Goal: Information Seeking & Learning: Learn about a topic

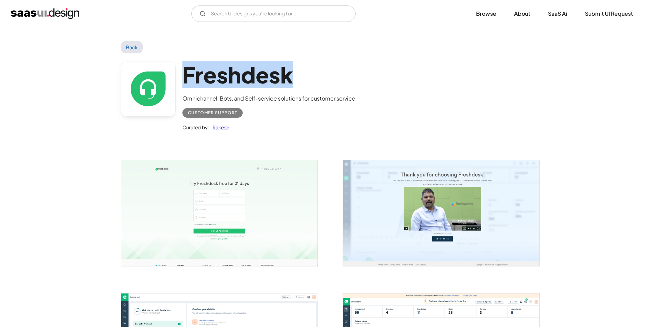
drag, startPoint x: 311, startPoint y: 77, endPoint x: 185, endPoint y: 76, distance: 126.3
click at [185, 76] on h1 "Freshdesk" at bounding box center [268, 75] width 173 height 26
copy h1 "Freshdesk"
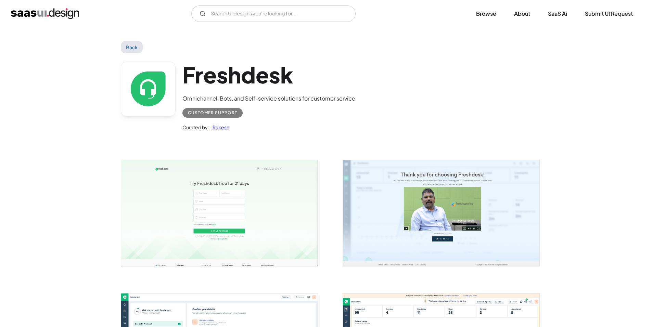
click at [410, 96] on div "Freshdesk Omnichannel, Bots, and Self-service solutions for customer service Cu…" at bounding box center [326, 97] width 411 height 89
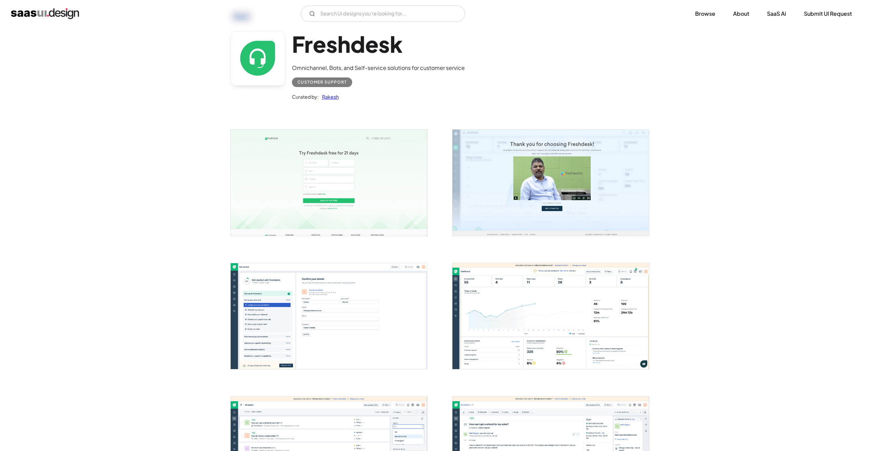
scroll to position [68, 0]
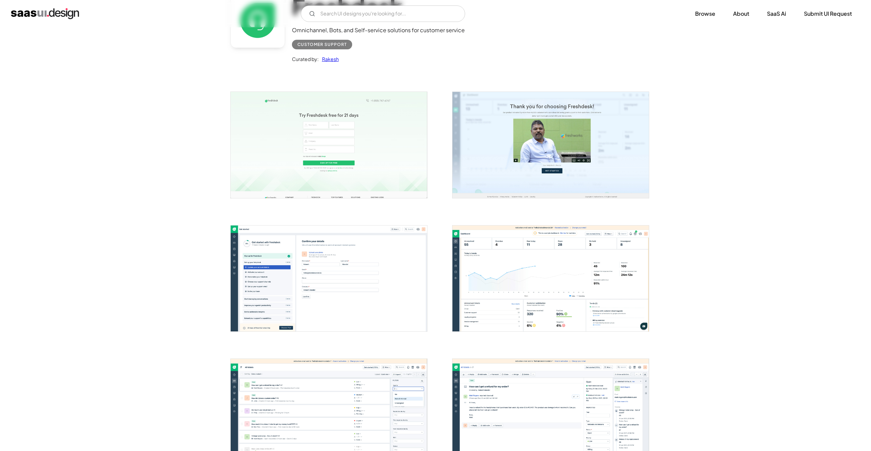
click at [542, 157] on img "open lightbox" at bounding box center [551, 145] width 197 height 106
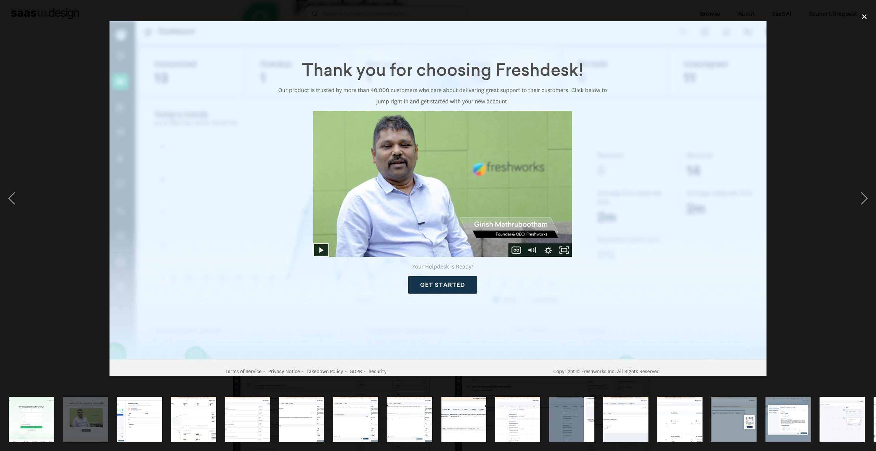
click at [652, 14] on div "close lightbox" at bounding box center [864, 16] width 23 height 15
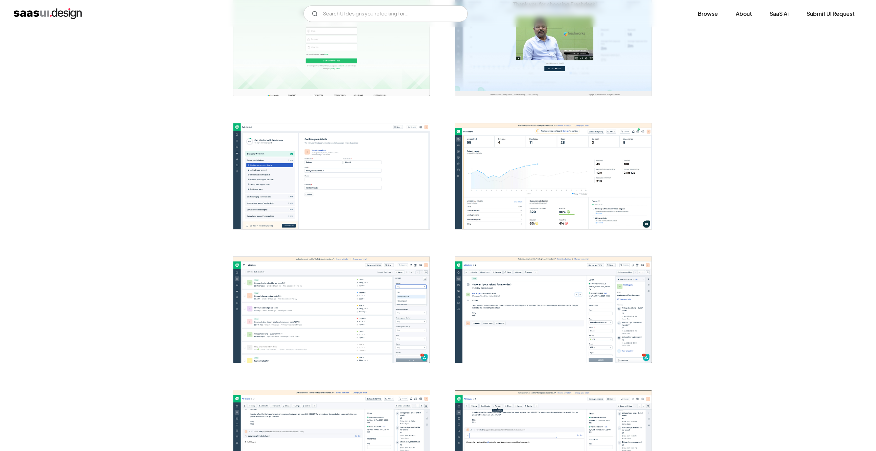
scroll to position [171, 0]
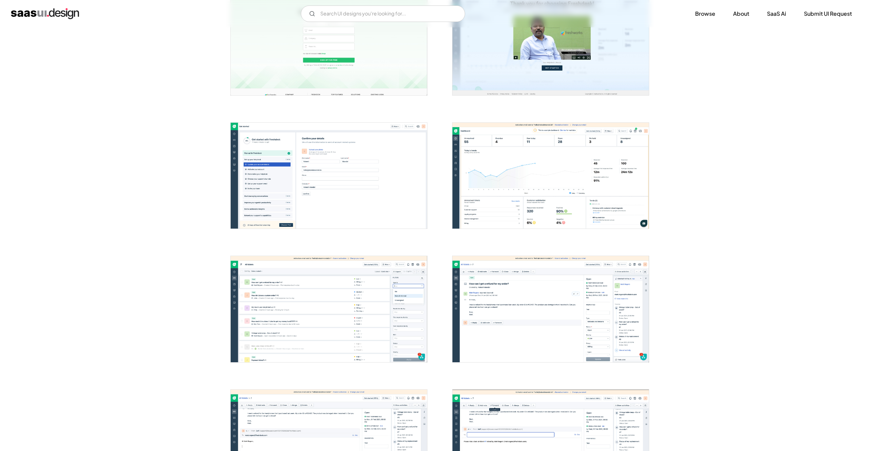
click at [351, 209] on img "open lightbox" at bounding box center [329, 176] width 197 height 106
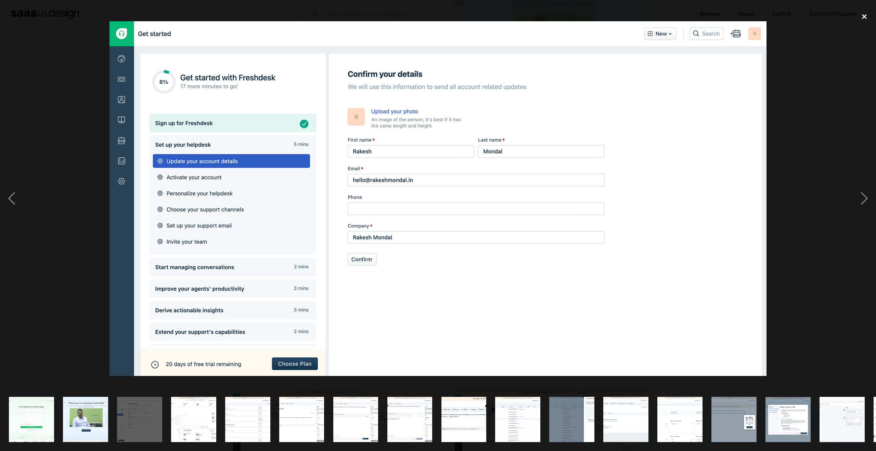
click at [652, 17] on div "close lightbox" at bounding box center [864, 16] width 23 height 15
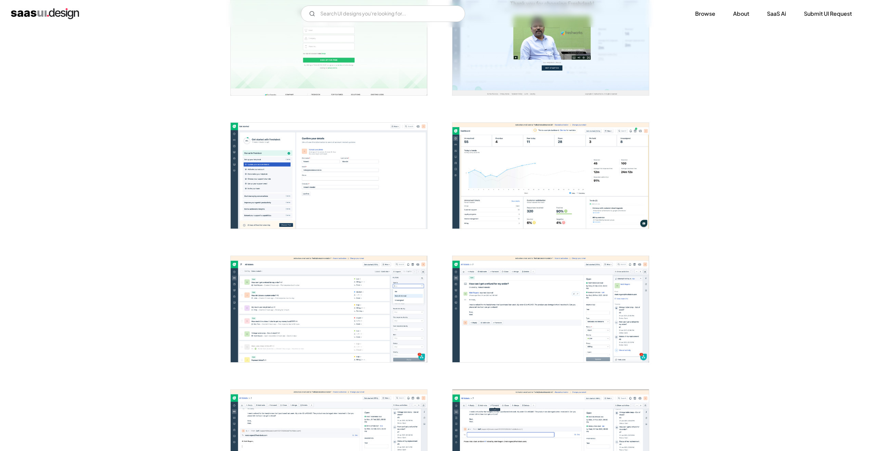
click at [539, 192] on img "open lightbox" at bounding box center [551, 176] width 197 height 106
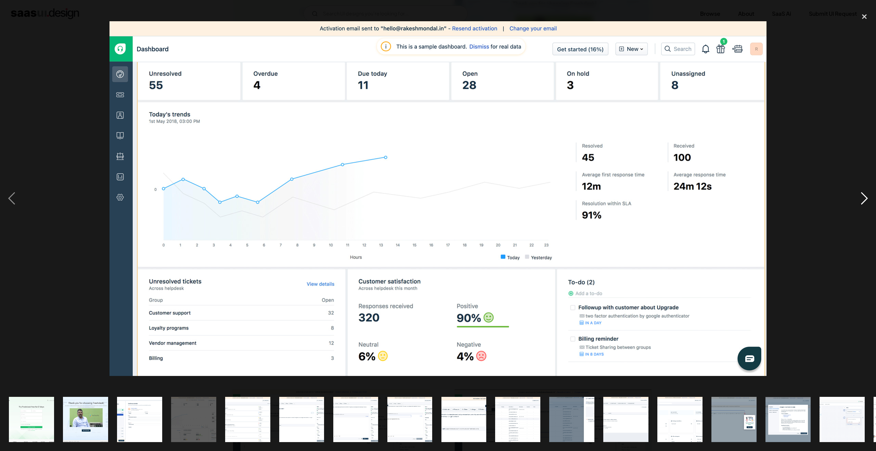
click at [652, 200] on div "next image" at bounding box center [864, 198] width 23 height 378
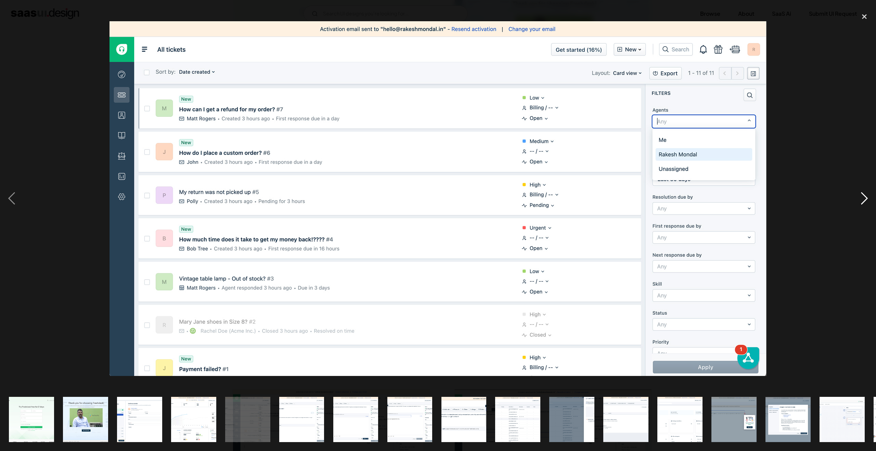
click at [652, 201] on div "next image" at bounding box center [864, 198] width 23 height 378
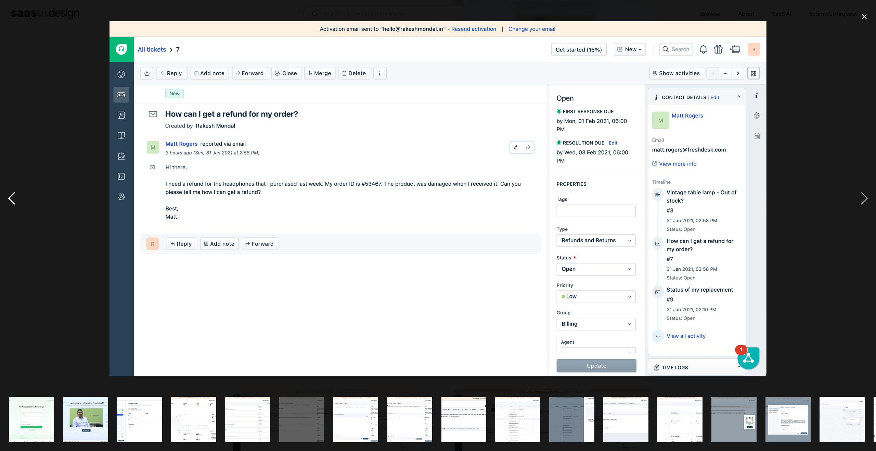
click at [20, 198] on div "previous image" at bounding box center [11, 198] width 23 height 378
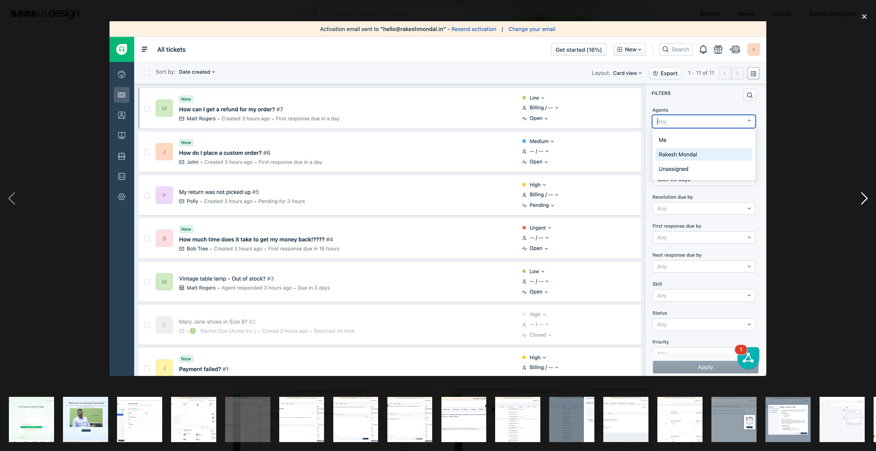
click at [652, 201] on div "next image" at bounding box center [864, 198] width 23 height 378
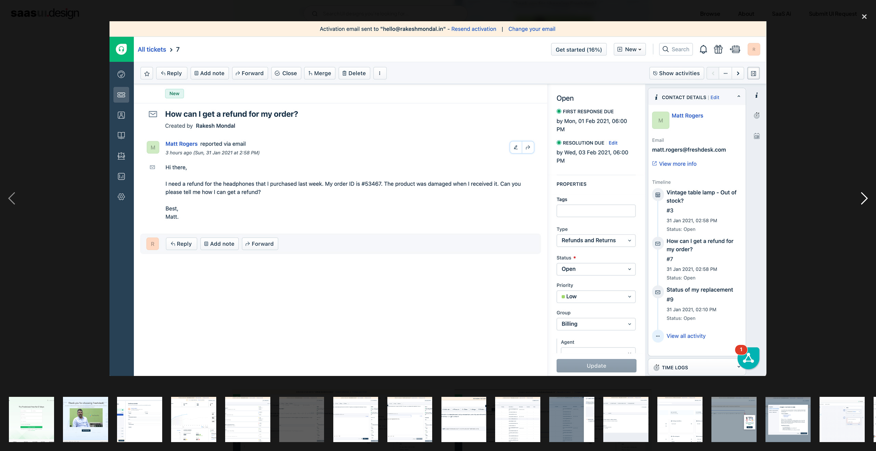
click at [652, 199] on div "next image" at bounding box center [864, 198] width 23 height 378
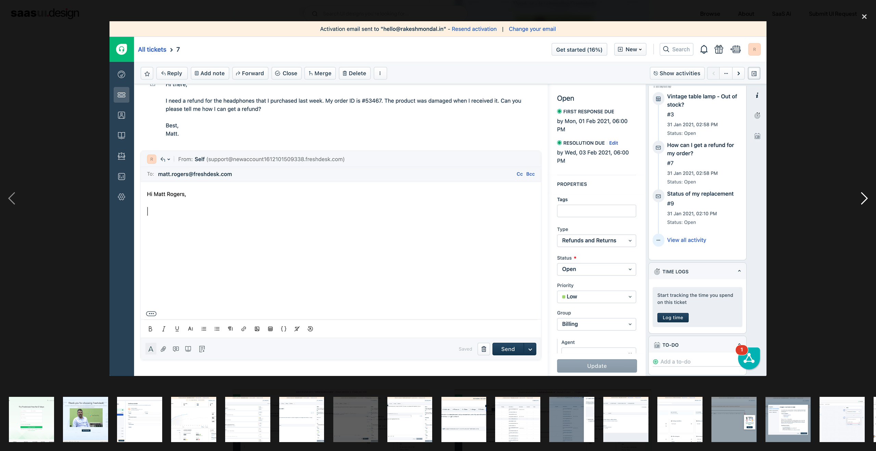
click at [652, 200] on div "next image" at bounding box center [864, 198] width 23 height 378
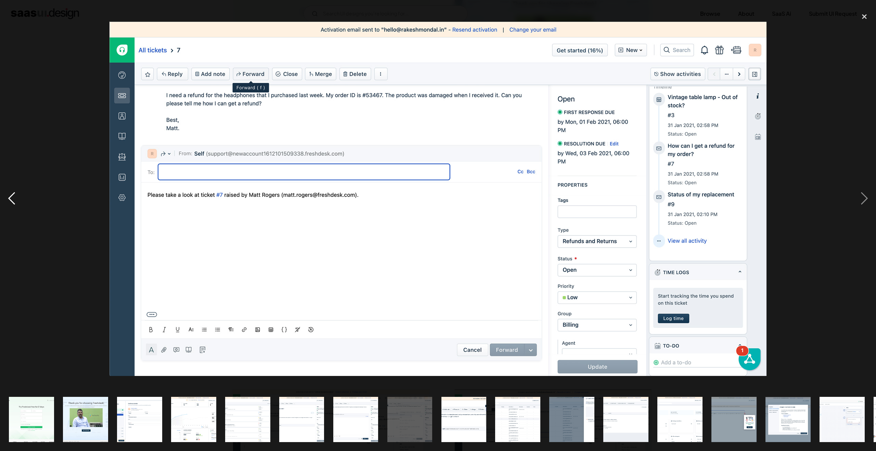
click at [12, 192] on div "previous image" at bounding box center [11, 198] width 23 height 378
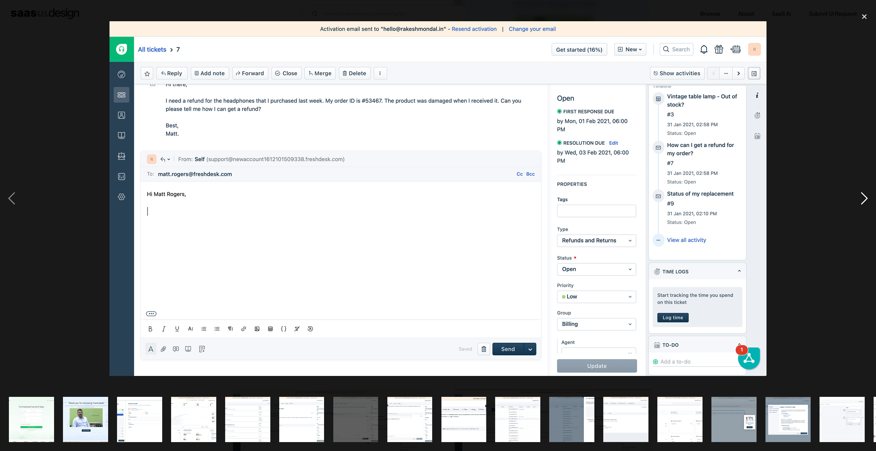
click at [652, 202] on div "next image" at bounding box center [864, 198] width 23 height 378
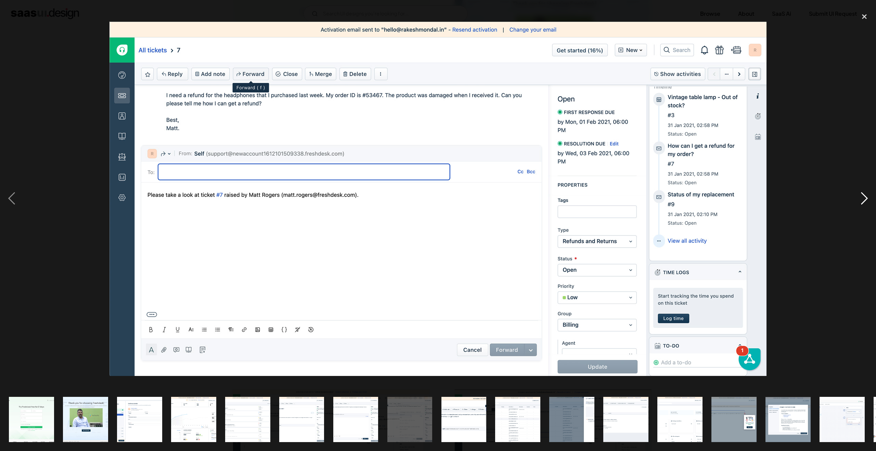
click at [652, 201] on div "next image" at bounding box center [864, 198] width 23 height 378
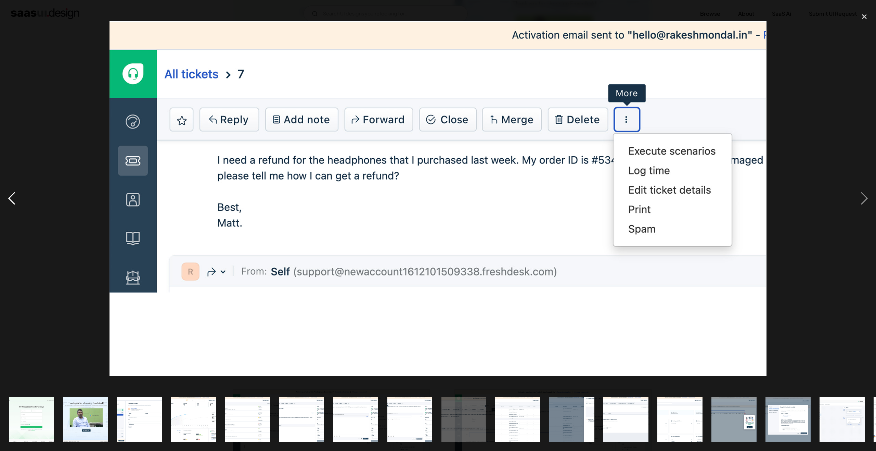
click at [12, 199] on div "previous image" at bounding box center [11, 198] width 23 height 378
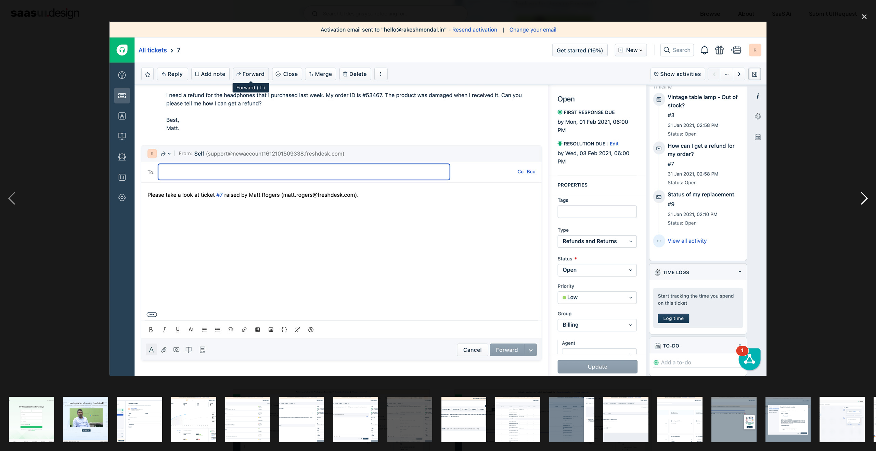
click at [652, 194] on div "next image" at bounding box center [864, 198] width 23 height 378
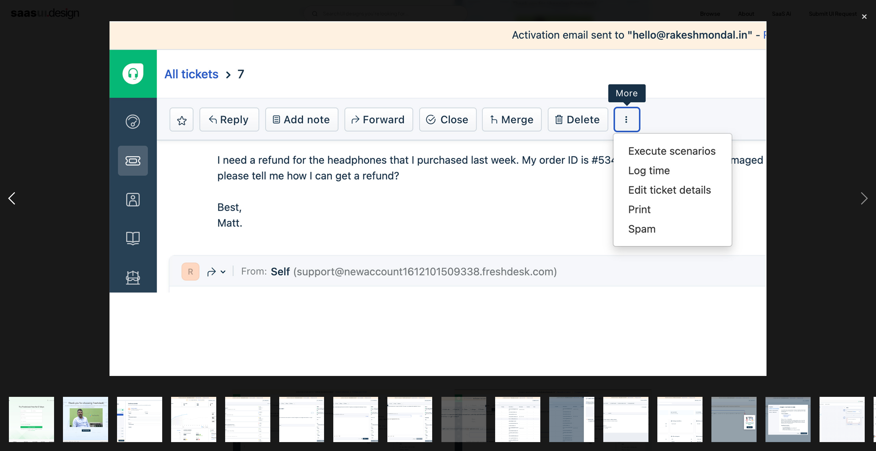
click at [13, 197] on div "previous image" at bounding box center [11, 198] width 23 height 378
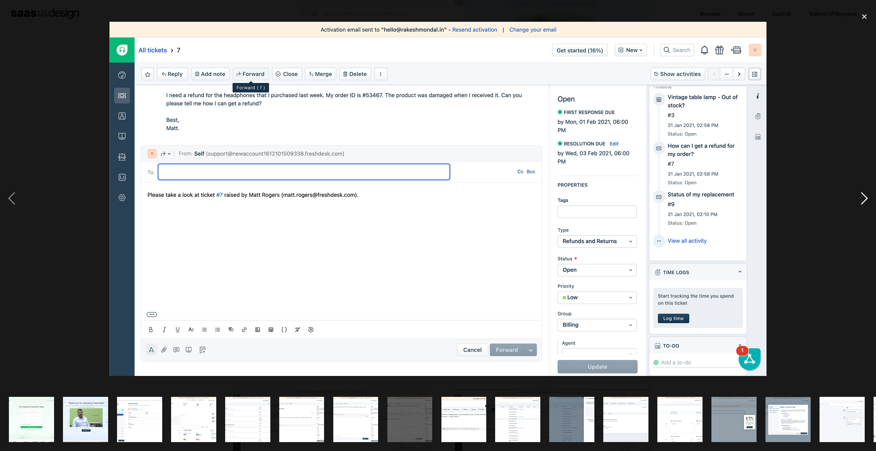
click at [652, 200] on div "next image" at bounding box center [864, 198] width 23 height 378
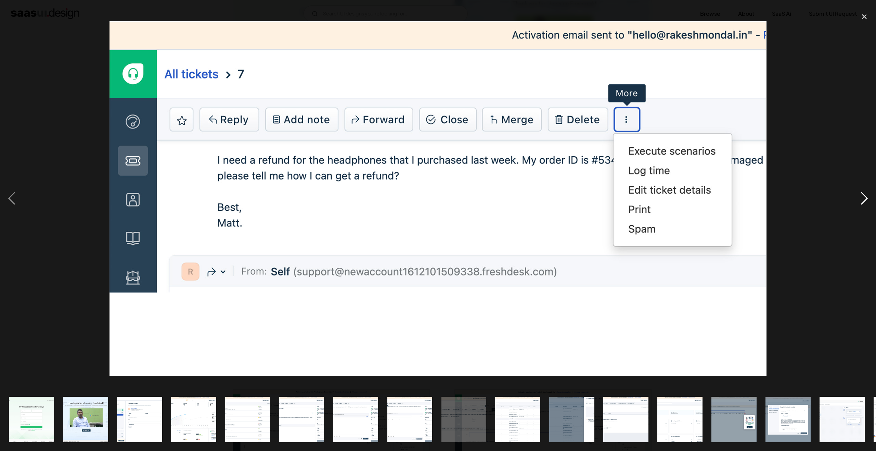
click at [652, 200] on div "next image" at bounding box center [864, 198] width 23 height 378
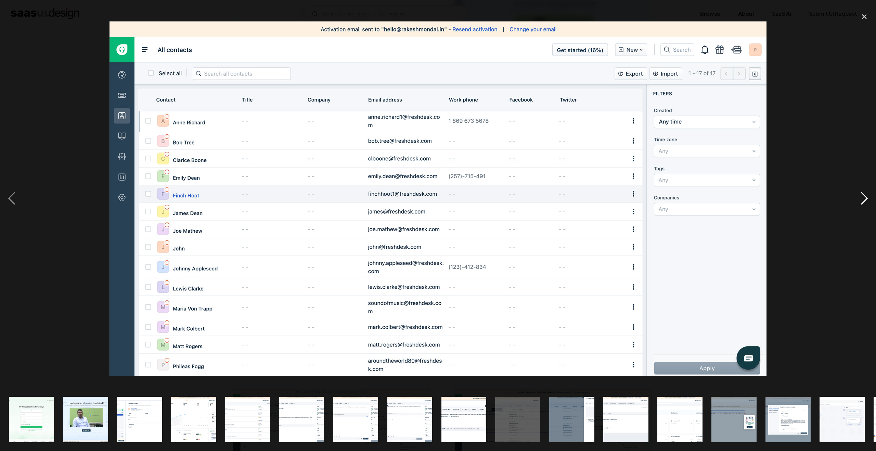
click at [652, 199] on div "next image" at bounding box center [864, 198] width 23 height 378
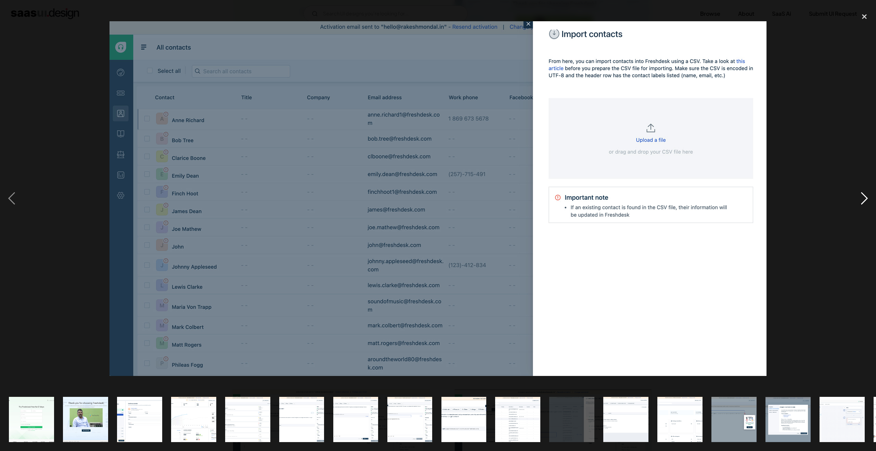
click at [652, 195] on div "next image" at bounding box center [864, 198] width 23 height 378
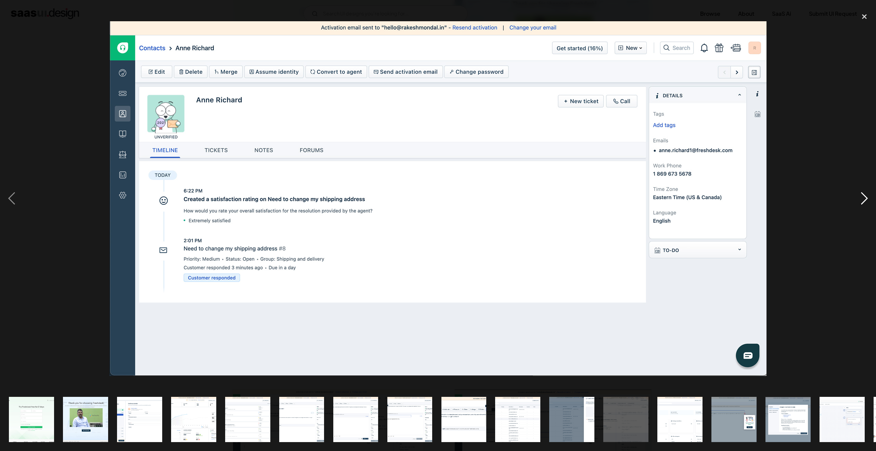
click at [652, 199] on div "next image" at bounding box center [864, 198] width 23 height 378
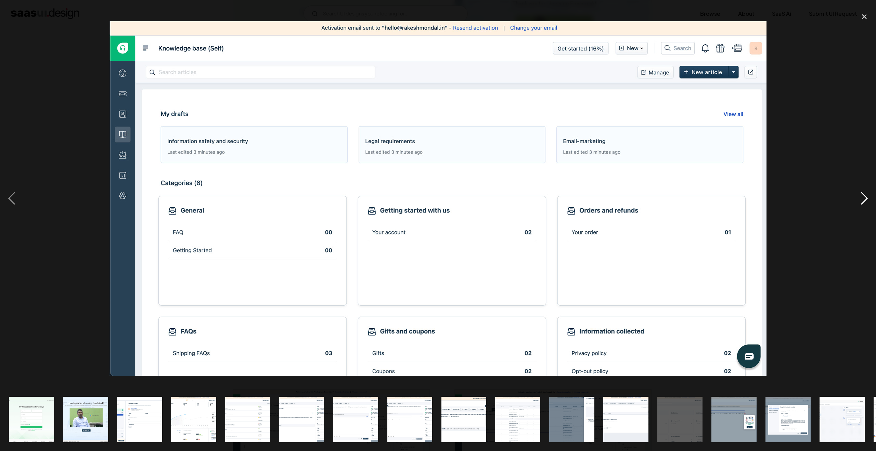
click at [652, 194] on div "next image" at bounding box center [864, 198] width 23 height 378
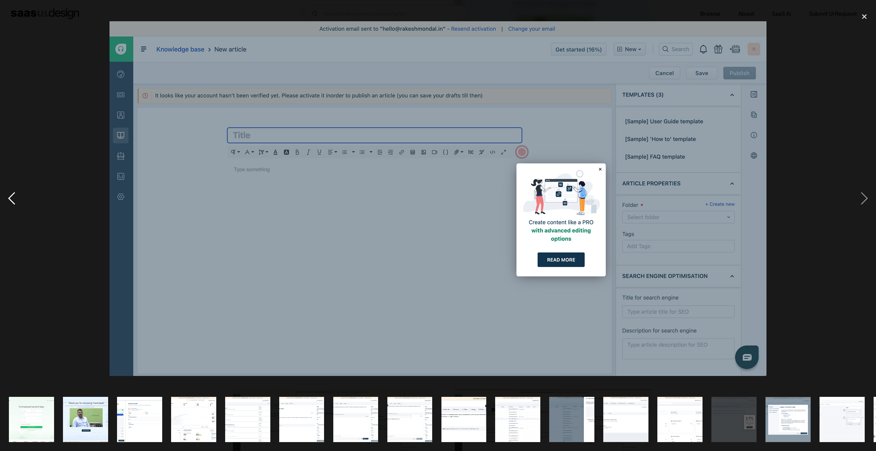
click at [14, 200] on div "previous image" at bounding box center [11, 198] width 23 height 378
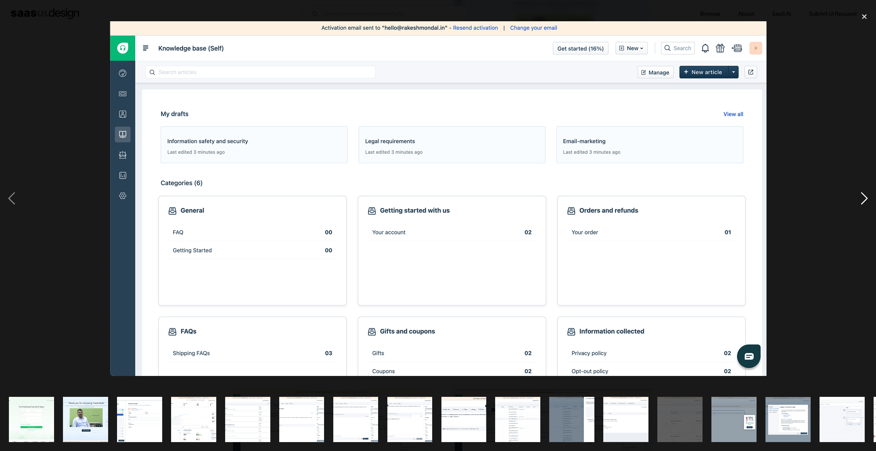
click at [652, 198] on div "next image" at bounding box center [864, 198] width 23 height 378
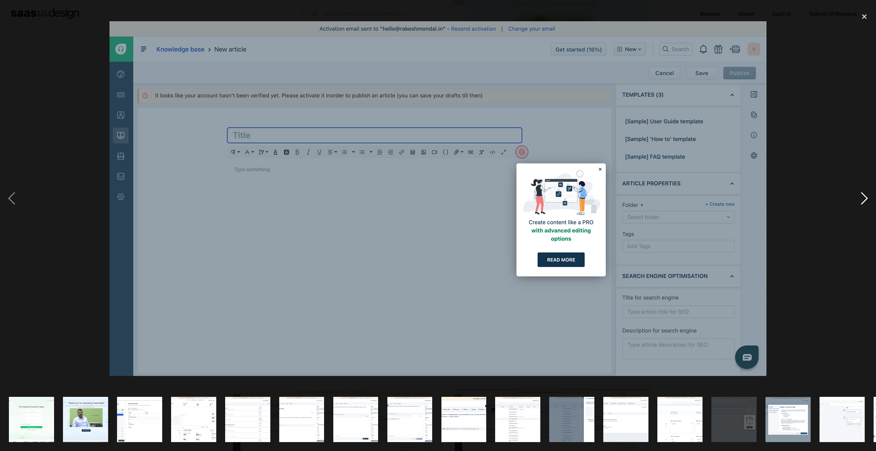
click at [652, 194] on div "next image" at bounding box center [864, 198] width 23 height 378
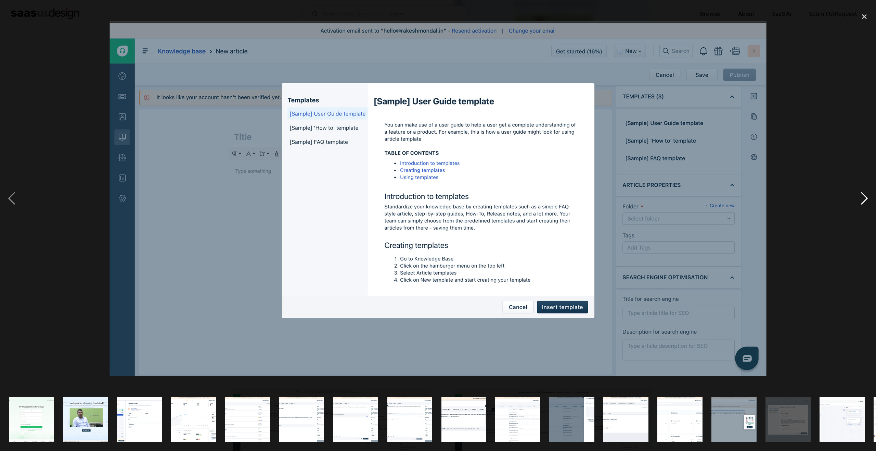
click at [652, 194] on div "next image" at bounding box center [864, 198] width 23 height 378
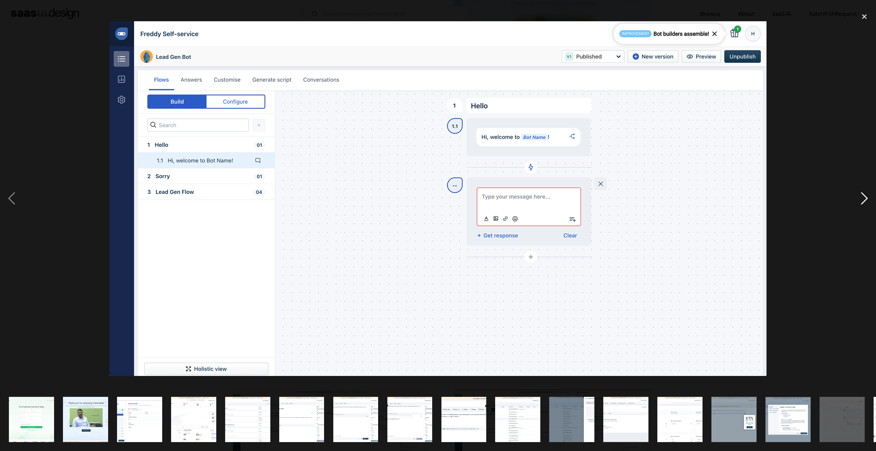
click at [652, 194] on div "next image" at bounding box center [864, 198] width 23 height 378
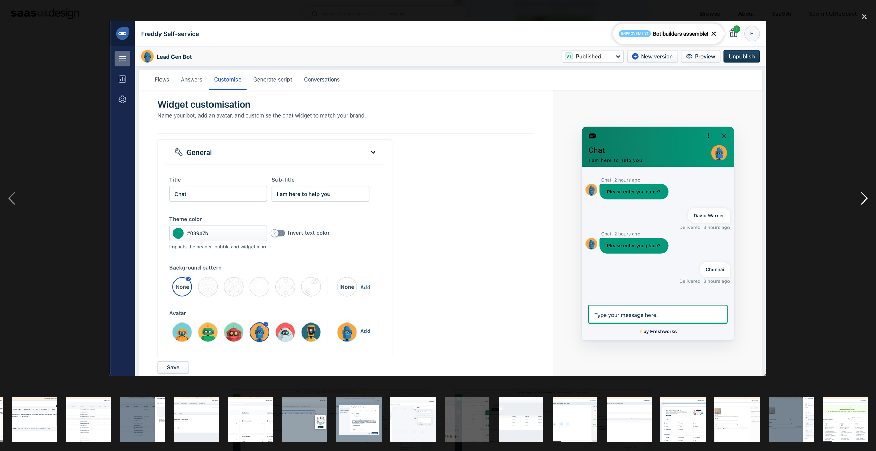
scroll to position [0, 430]
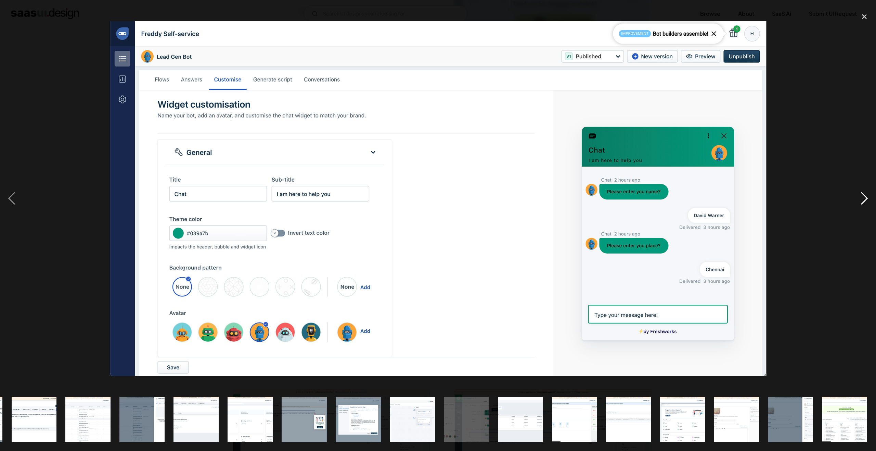
click at [652, 194] on div "next image" at bounding box center [864, 198] width 23 height 378
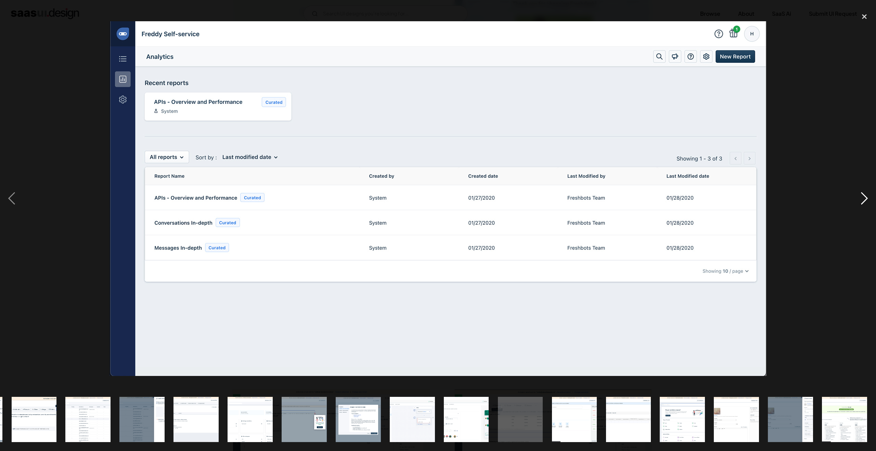
click at [652, 194] on div "next image" at bounding box center [864, 198] width 23 height 378
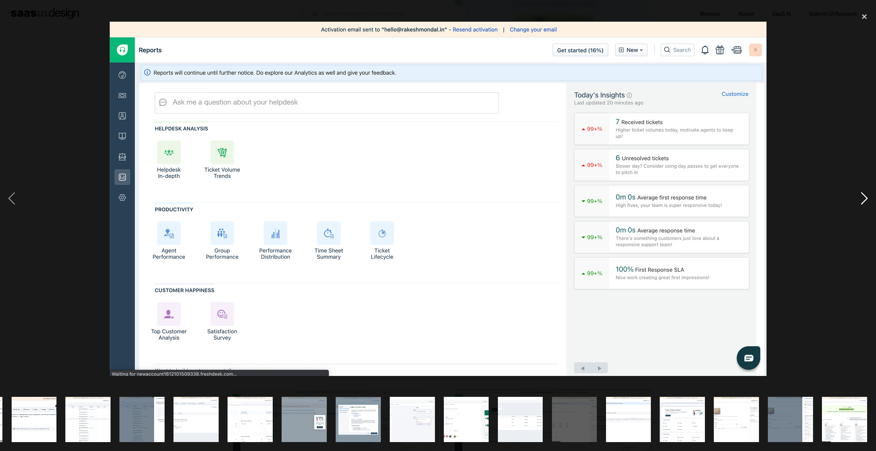
click at [652, 199] on div "next image" at bounding box center [864, 198] width 23 height 378
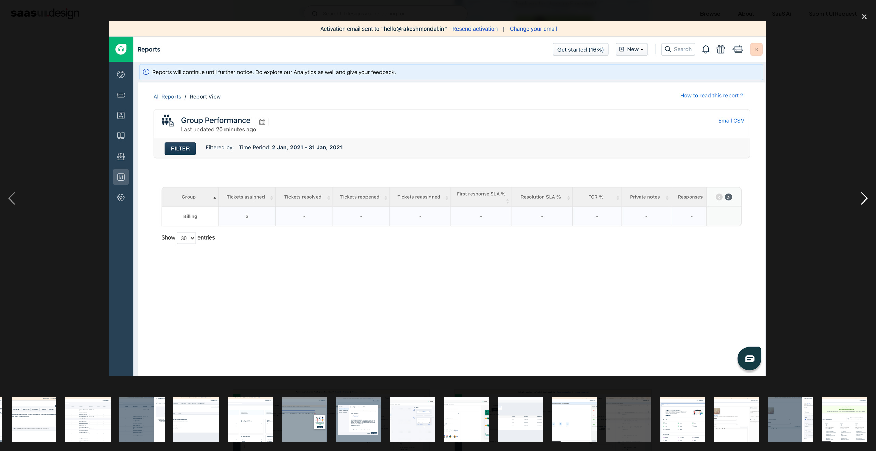
click at [652, 195] on div "next image" at bounding box center [864, 198] width 23 height 378
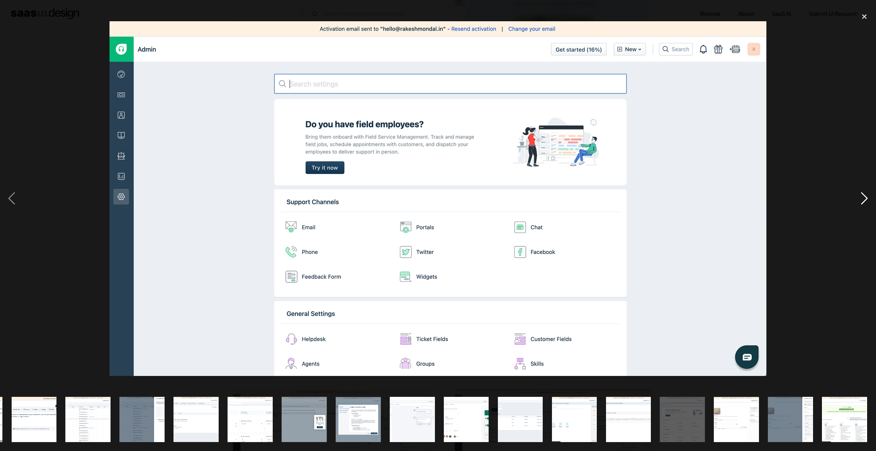
click at [652, 192] on div "next image" at bounding box center [864, 198] width 23 height 378
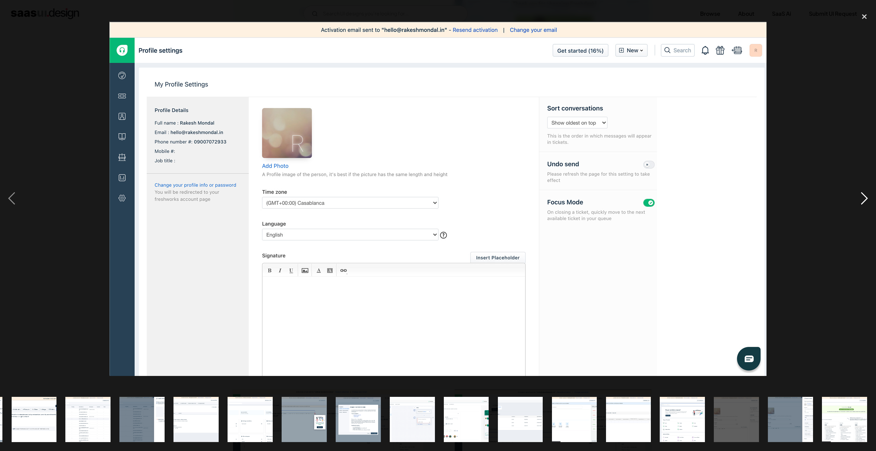
click at [652, 190] on div "next image" at bounding box center [864, 198] width 23 height 378
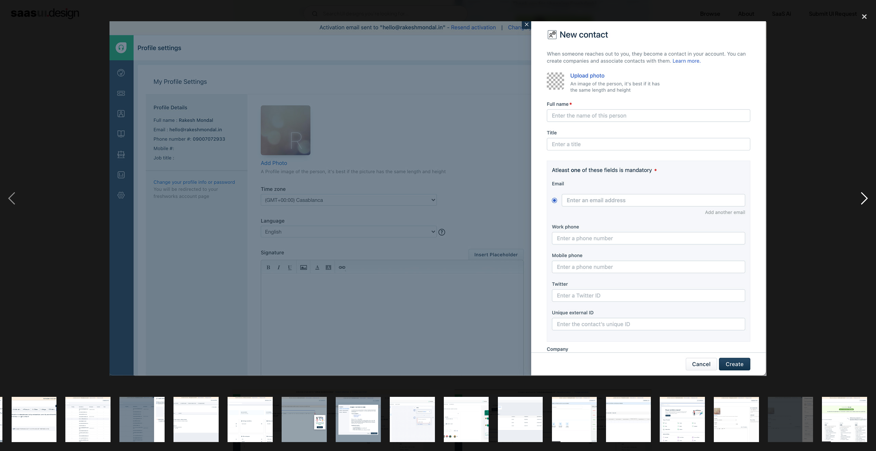
click at [652, 190] on div "next image" at bounding box center [864, 198] width 23 height 378
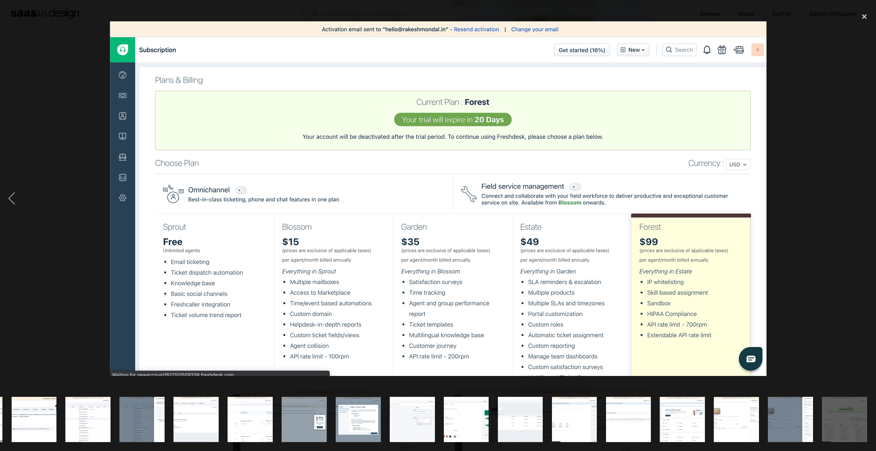
click at [652, 190] on div "next image" at bounding box center [864, 198] width 23 height 378
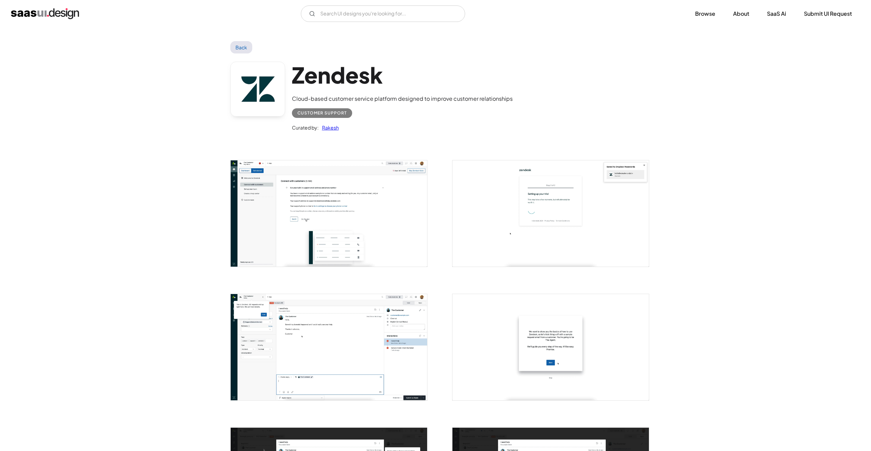
click at [290, 183] on img "open lightbox" at bounding box center [329, 213] width 197 height 106
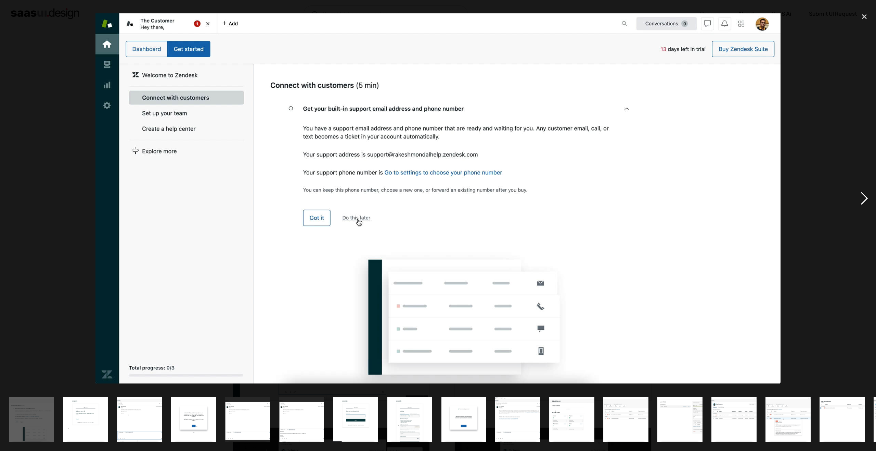
click at [652, 198] on div "next image" at bounding box center [864, 198] width 23 height 378
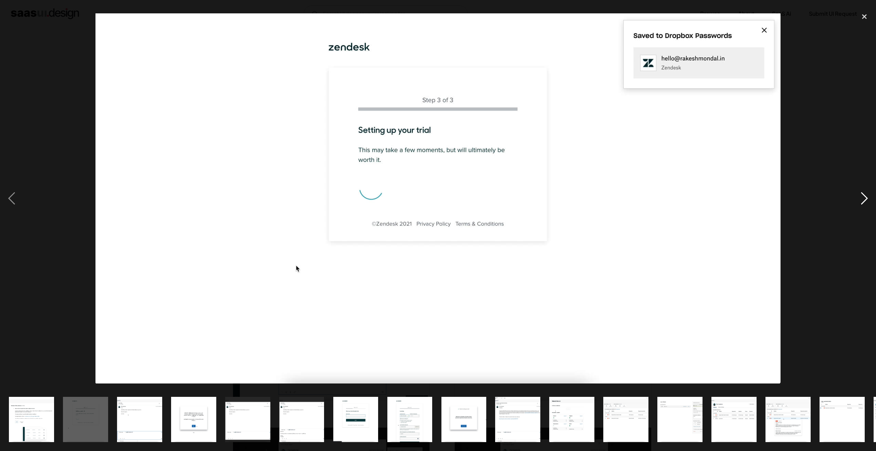
click at [652, 197] on div "next image" at bounding box center [864, 198] width 23 height 378
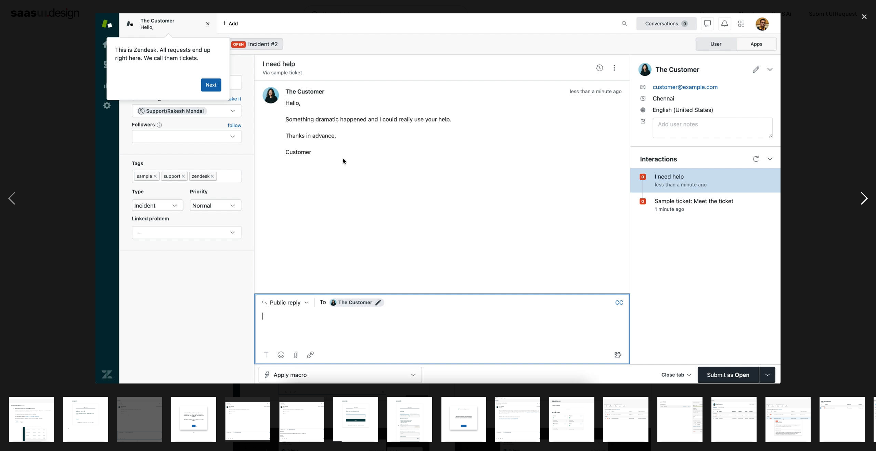
click at [652, 197] on div "next image" at bounding box center [864, 198] width 23 height 378
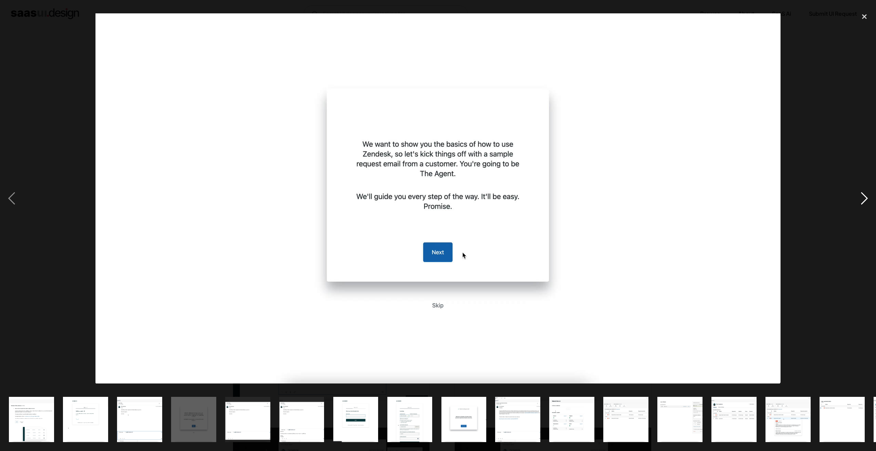
click at [652, 197] on div "next image" at bounding box center [864, 198] width 23 height 378
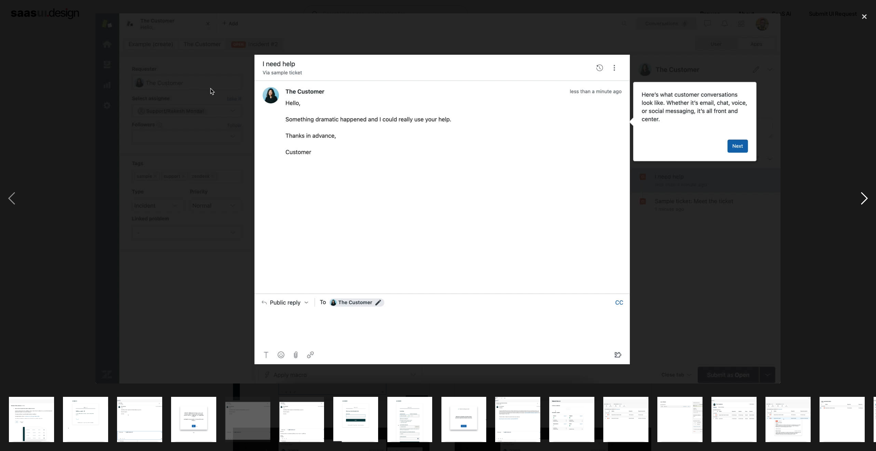
click at [652, 197] on div "next image" at bounding box center [864, 198] width 23 height 378
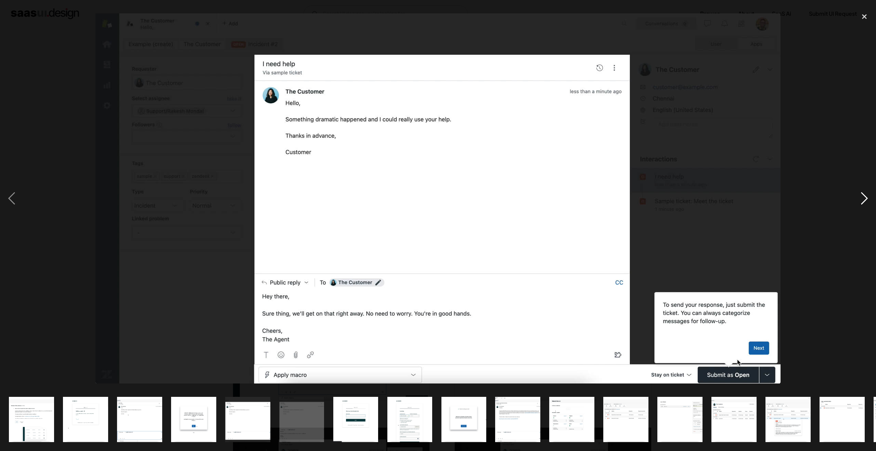
click at [652, 197] on div "next image" at bounding box center [864, 198] width 23 height 378
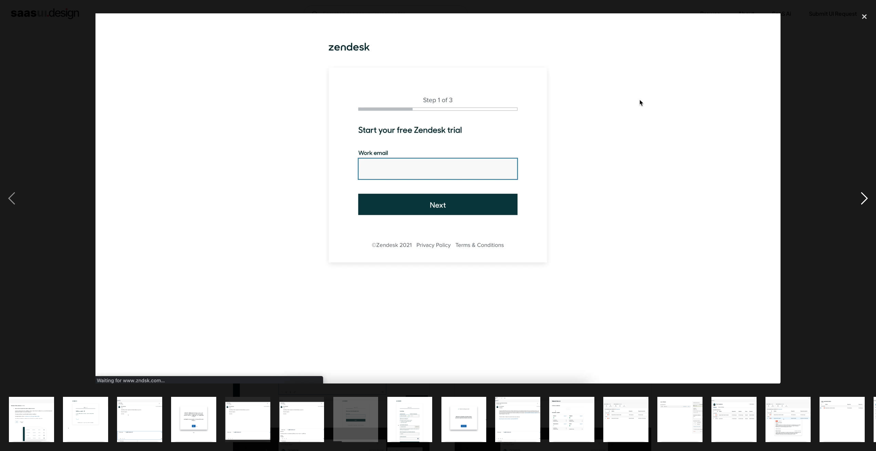
click at [652, 197] on div "next image" at bounding box center [864, 198] width 23 height 378
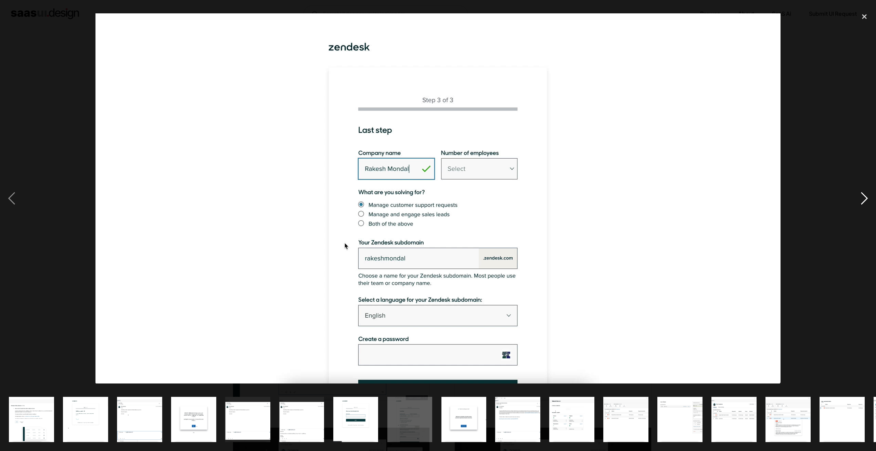
click at [652, 197] on div "next image" at bounding box center [864, 198] width 23 height 378
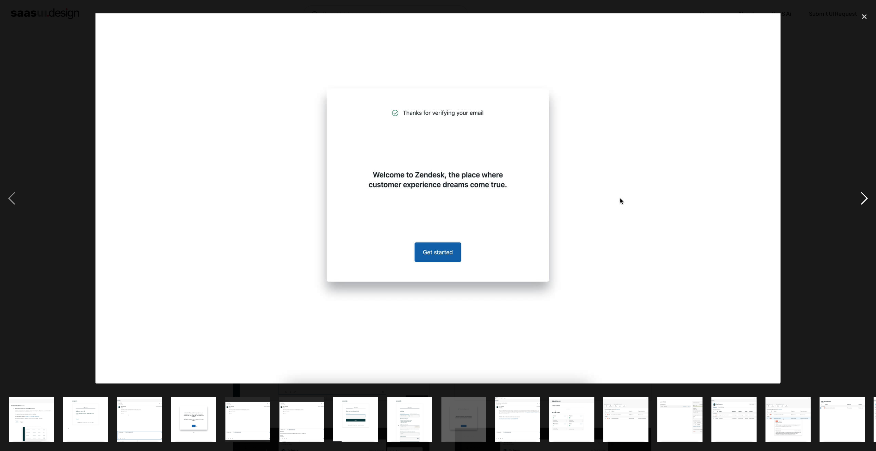
click at [652, 197] on div "next image" at bounding box center [864, 198] width 23 height 378
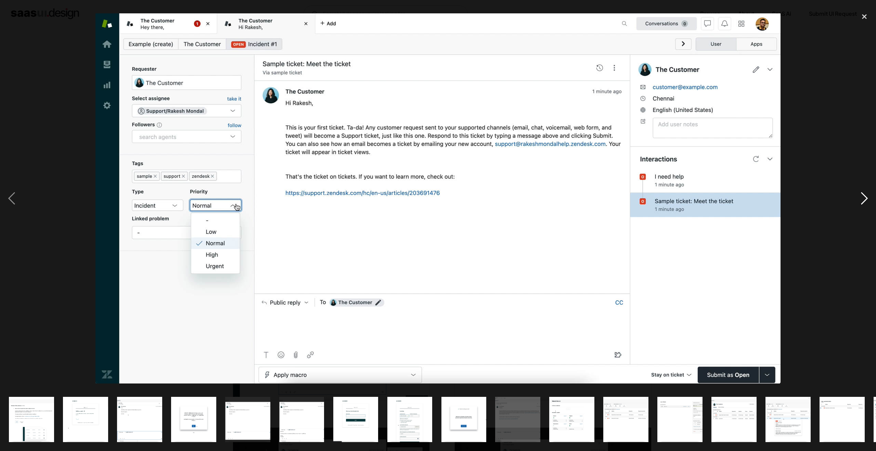
click at [652, 197] on div "next image" at bounding box center [864, 198] width 23 height 378
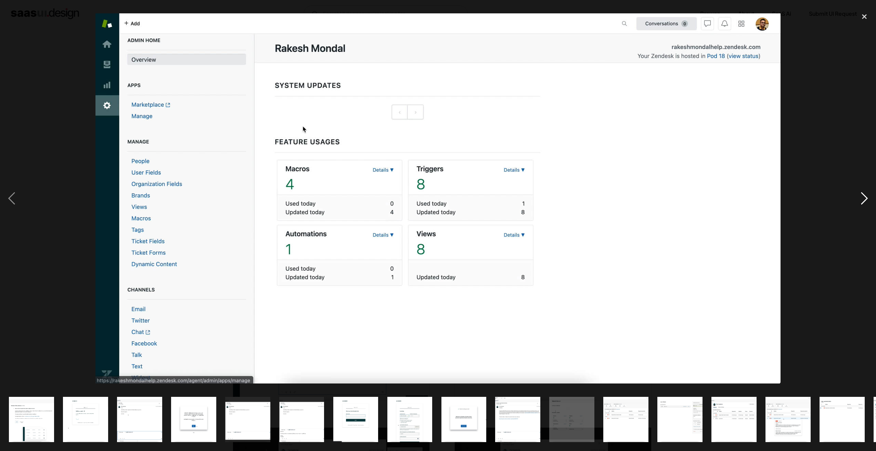
click at [652, 197] on div "next image" at bounding box center [864, 198] width 23 height 378
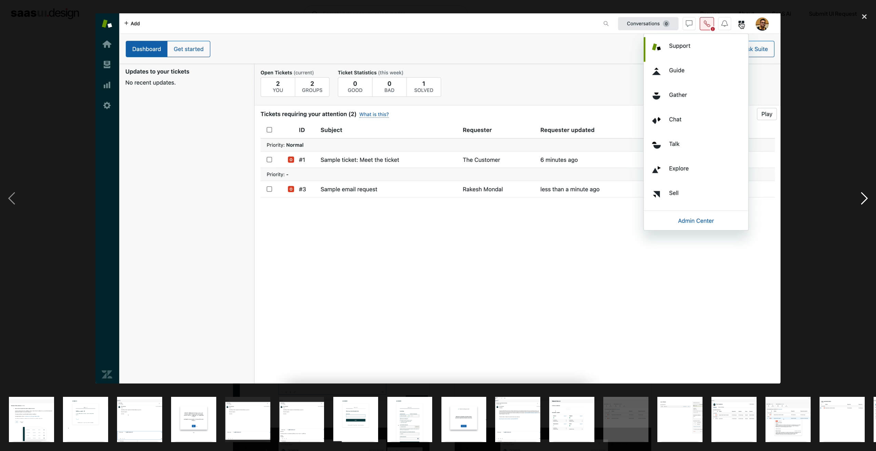
click at [652, 197] on div "next image" at bounding box center [864, 198] width 23 height 378
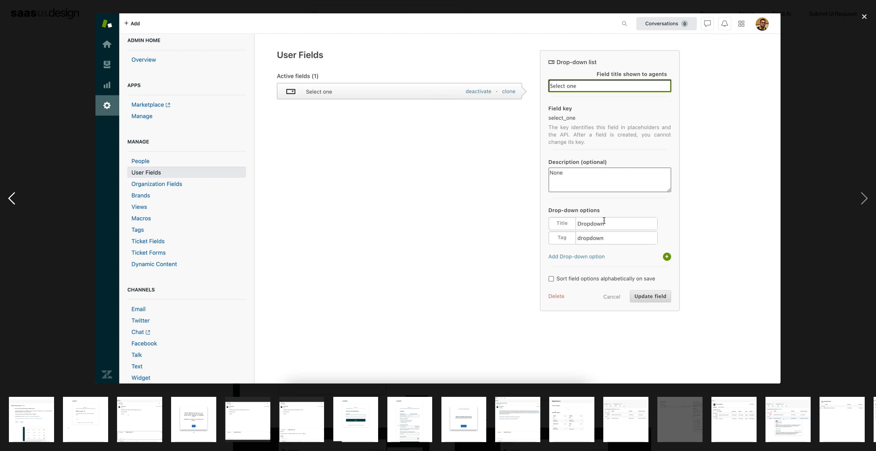
click at [14, 203] on div "previous image" at bounding box center [11, 198] width 23 height 378
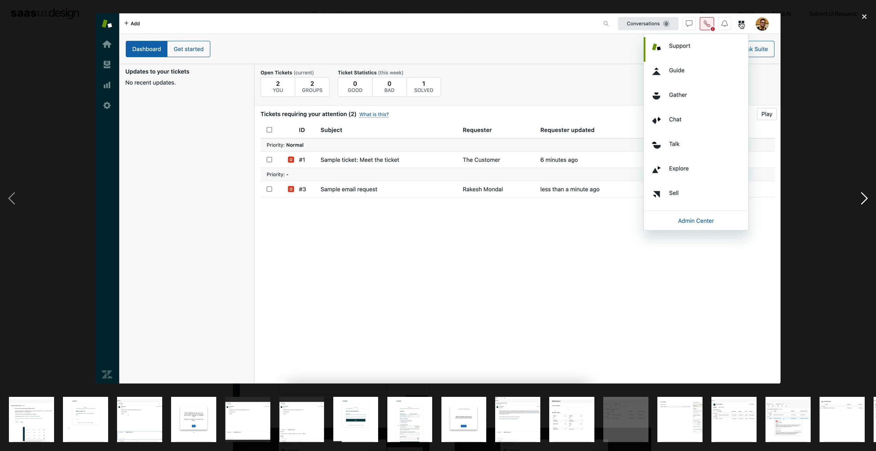
click at [652, 200] on div "next image" at bounding box center [864, 198] width 23 height 378
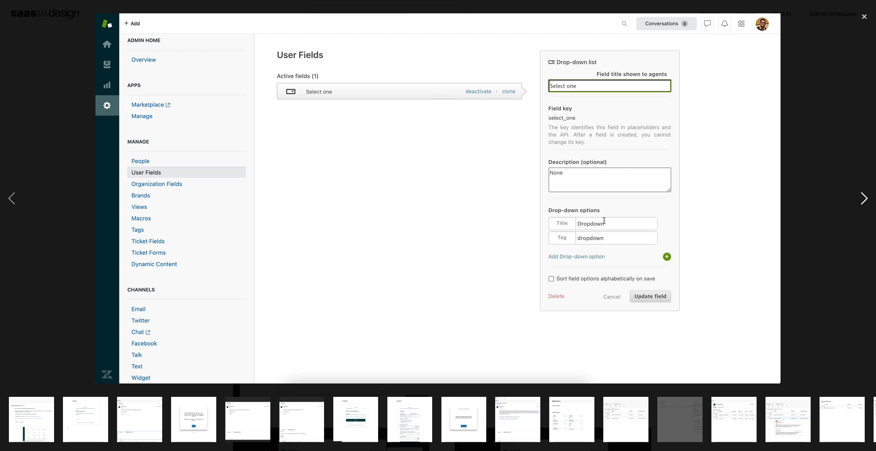
click at [652, 200] on div "next image" at bounding box center [864, 198] width 23 height 378
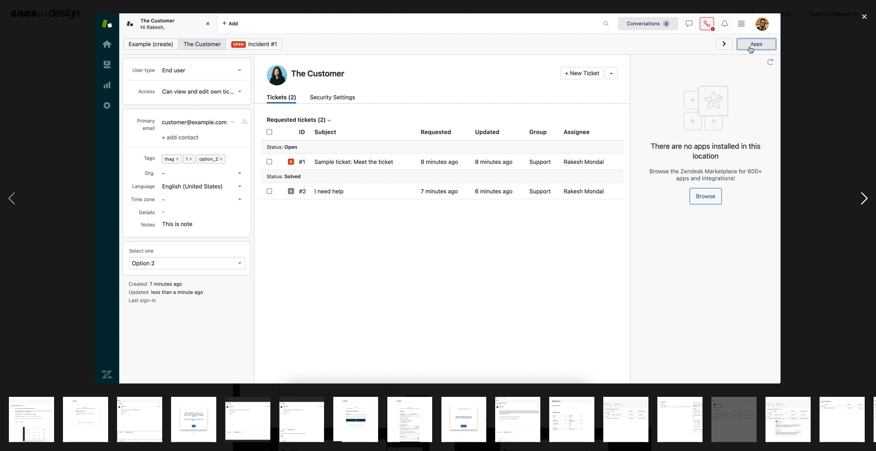
click at [652, 200] on div "next image" at bounding box center [864, 198] width 23 height 378
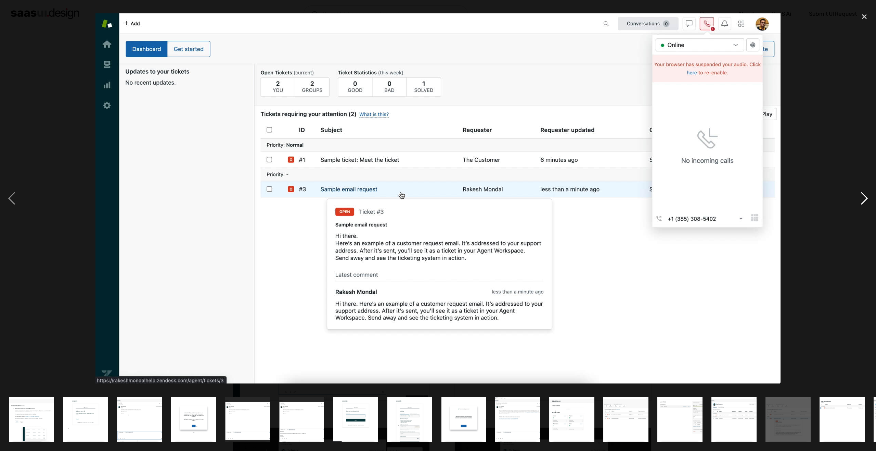
click at [652, 200] on div "next image" at bounding box center [864, 198] width 23 height 378
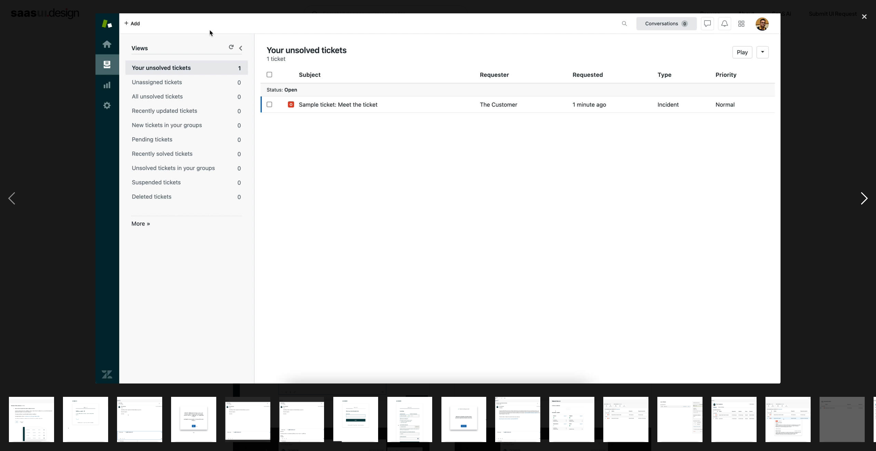
click at [652, 200] on div "next image" at bounding box center [864, 198] width 23 height 378
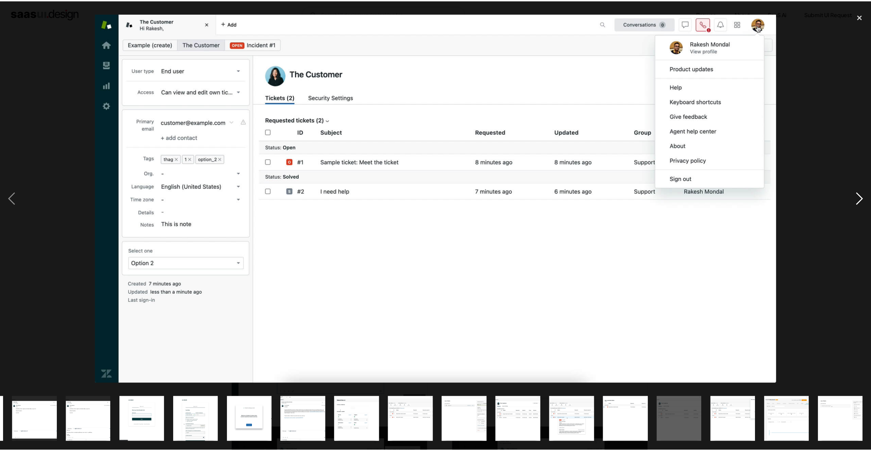
scroll to position [0, 214]
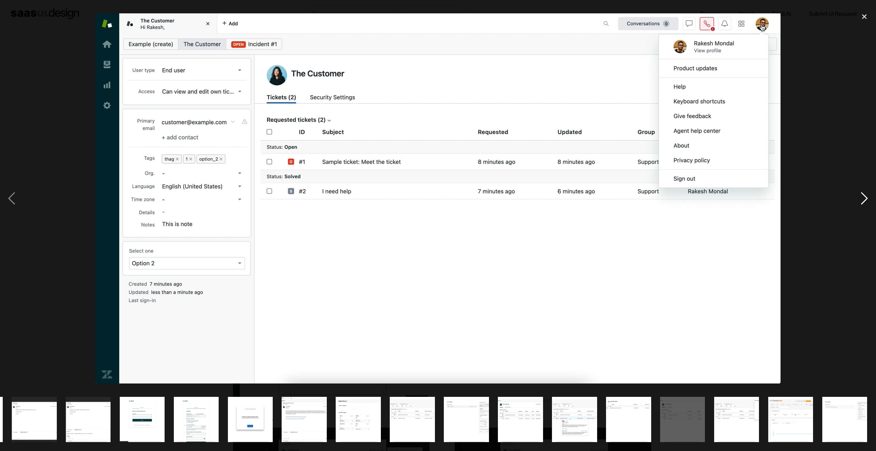
click at [652, 200] on div "next image" at bounding box center [864, 198] width 23 height 378
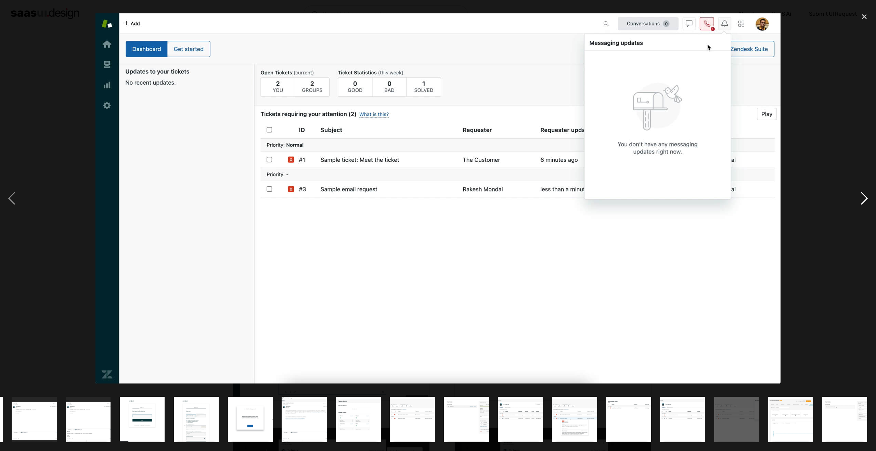
click at [652, 200] on div "next image" at bounding box center [864, 198] width 23 height 378
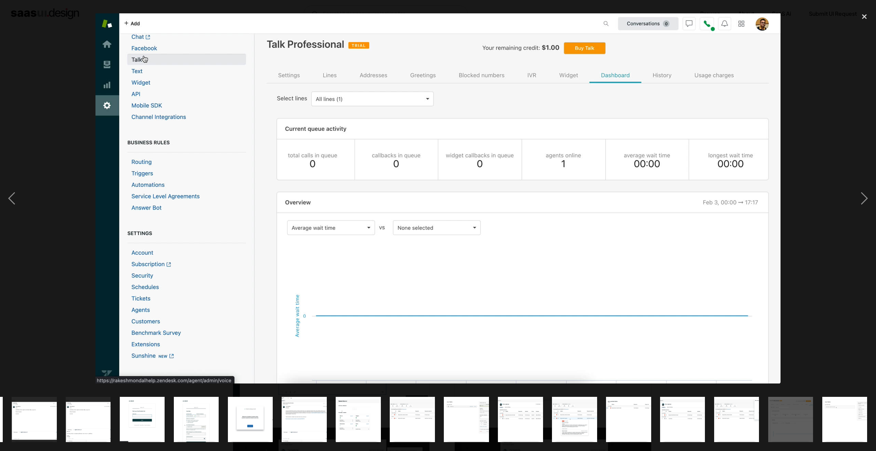
click at [24, 205] on div at bounding box center [438, 198] width 876 height 378
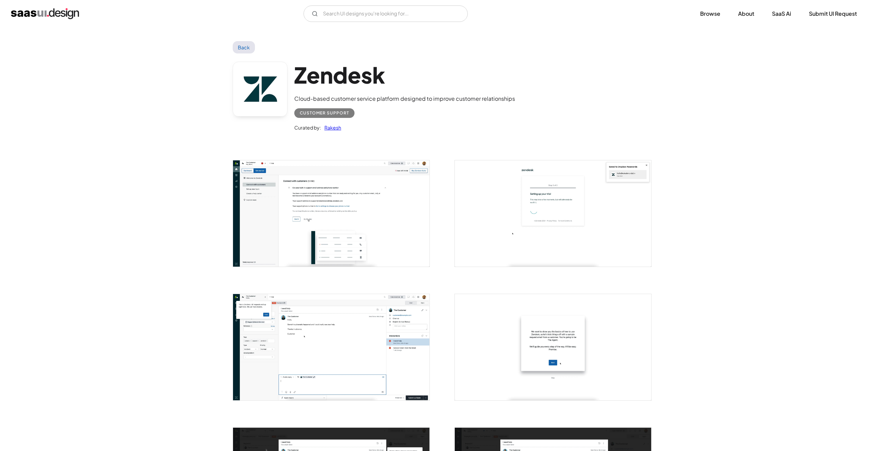
click at [16, 202] on div "previous image" at bounding box center [11, 198] width 23 height 378
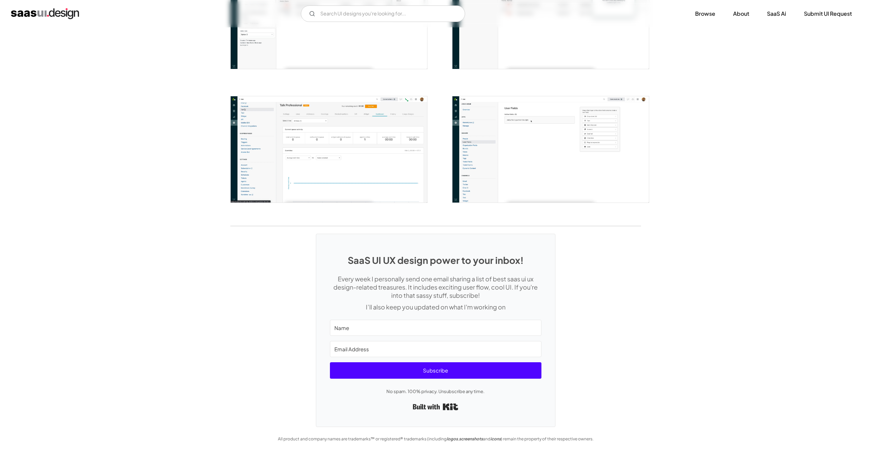
scroll to position [1196, 0]
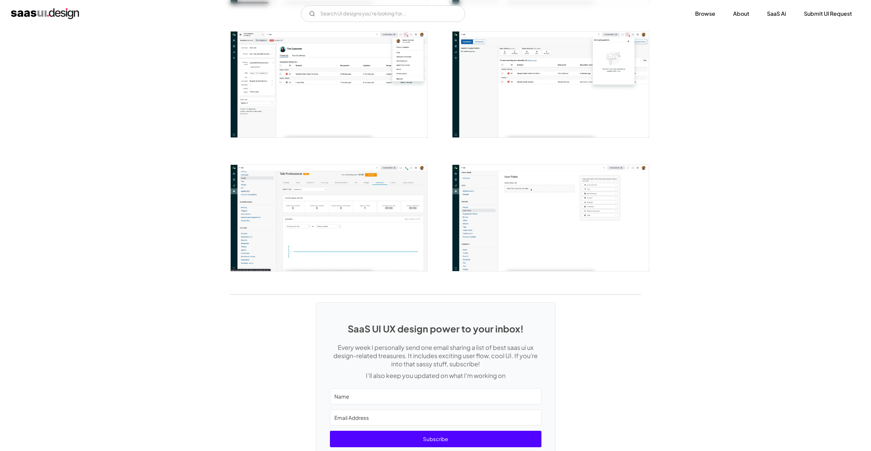
click at [372, 207] on img "open lightbox" at bounding box center [329, 218] width 197 height 106
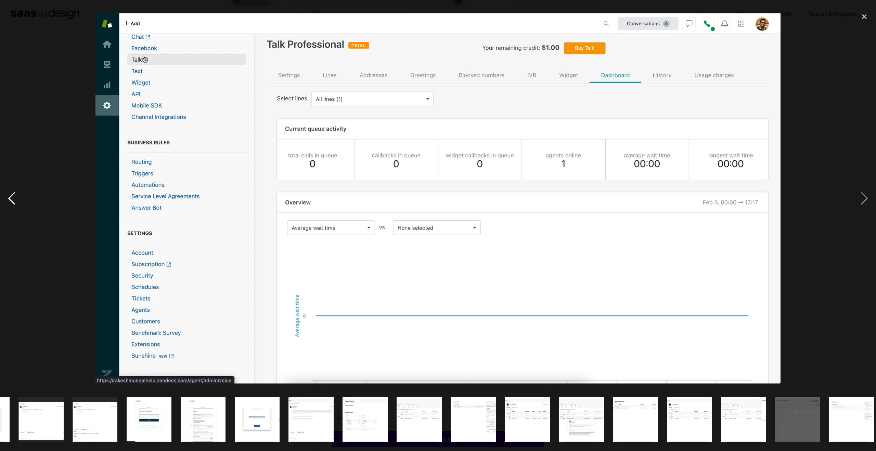
scroll to position [0, 214]
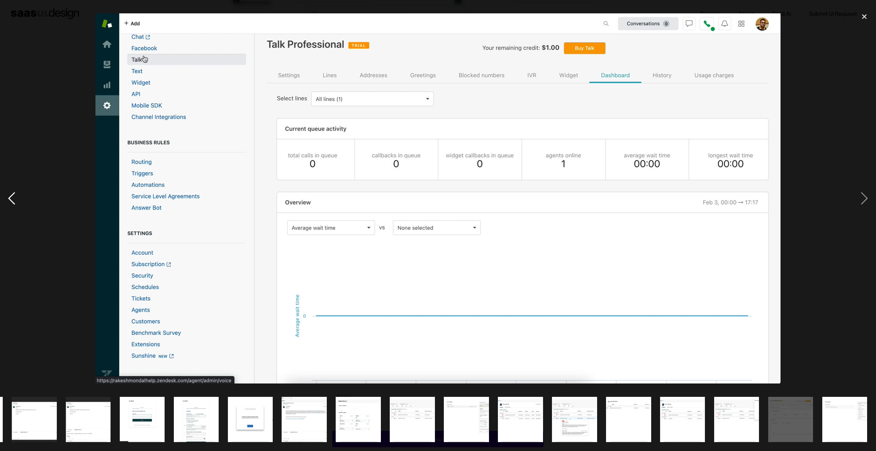
click at [14, 188] on div "previous image" at bounding box center [11, 198] width 23 height 378
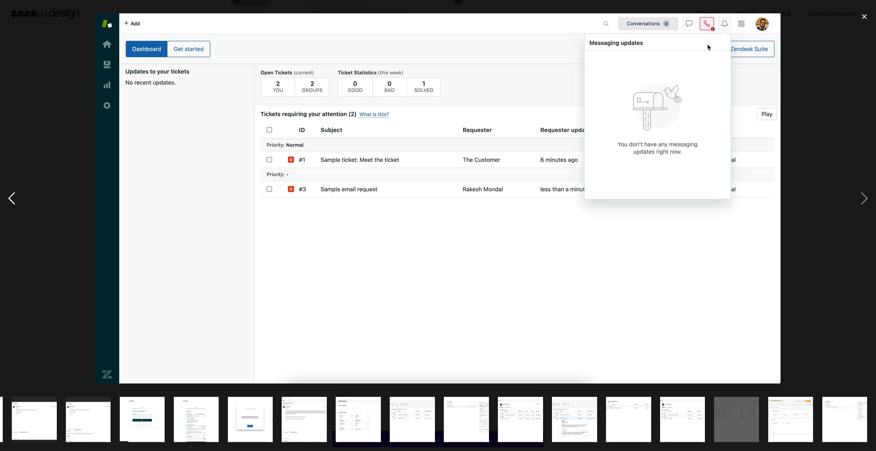
click at [13, 190] on div "previous image" at bounding box center [11, 198] width 23 height 378
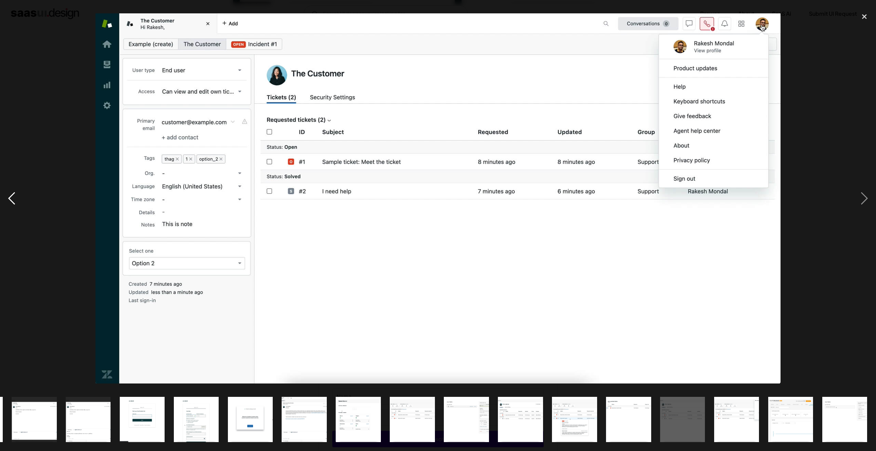
click at [13, 190] on div "previous image" at bounding box center [11, 198] width 23 height 378
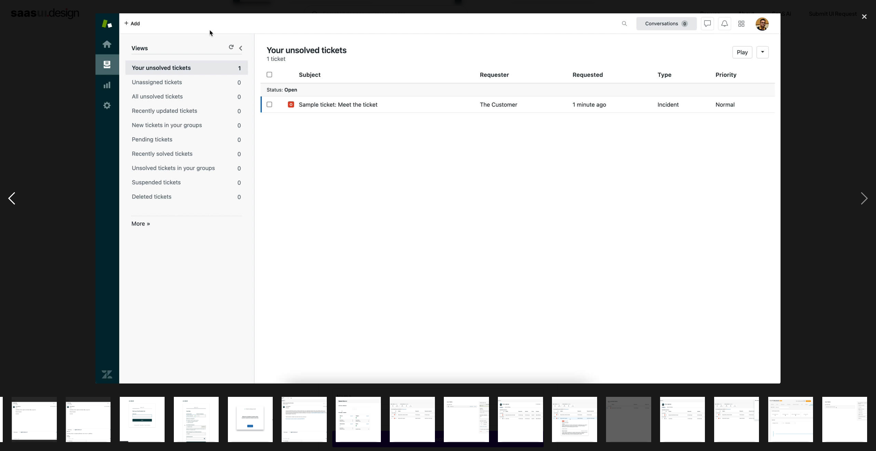
click at [13, 190] on div "previous image" at bounding box center [11, 198] width 23 height 378
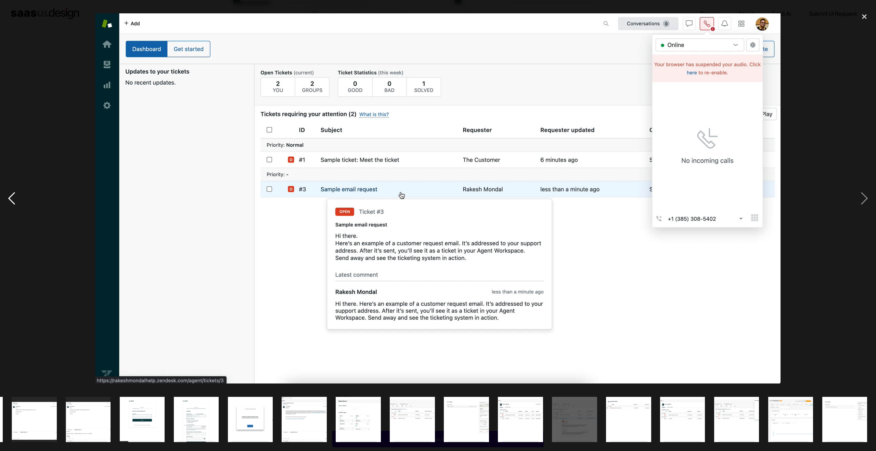
click at [13, 190] on div "previous image" at bounding box center [11, 198] width 23 height 378
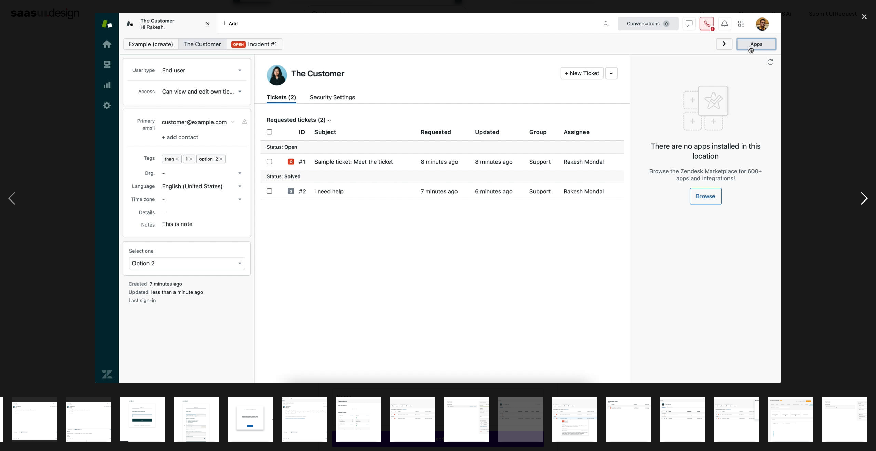
click at [652, 199] on div "next image" at bounding box center [864, 198] width 23 height 378
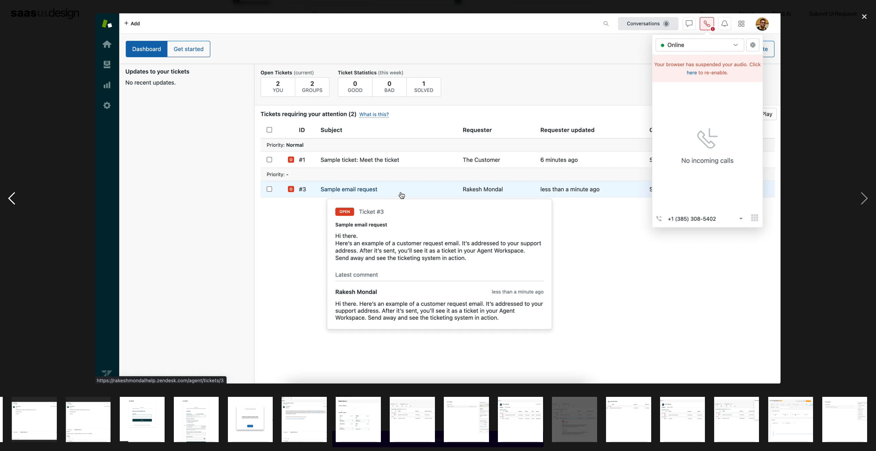
click at [12, 184] on div "previous image" at bounding box center [11, 198] width 23 height 378
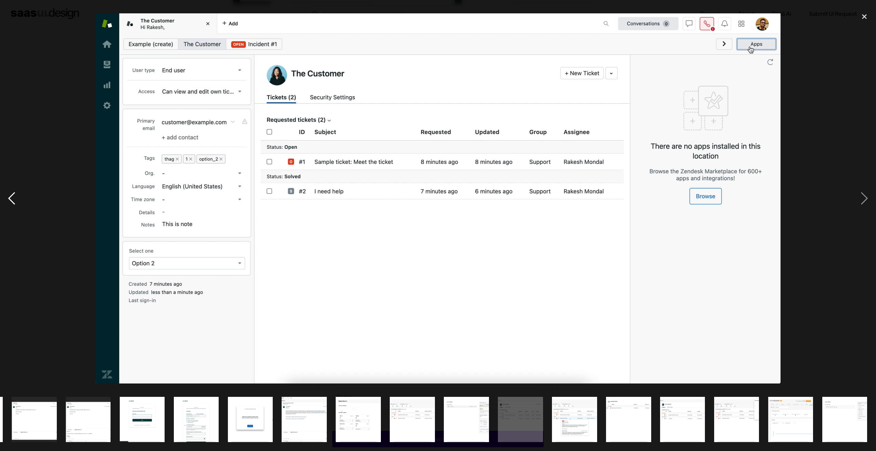
click at [12, 184] on div "previous image" at bounding box center [11, 198] width 23 height 378
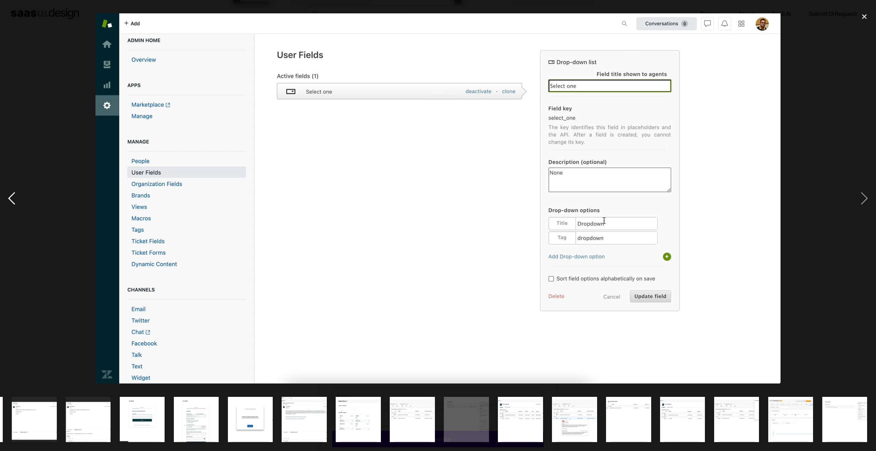
click at [12, 184] on div "previous image" at bounding box center [11, 198] width 23 height 378
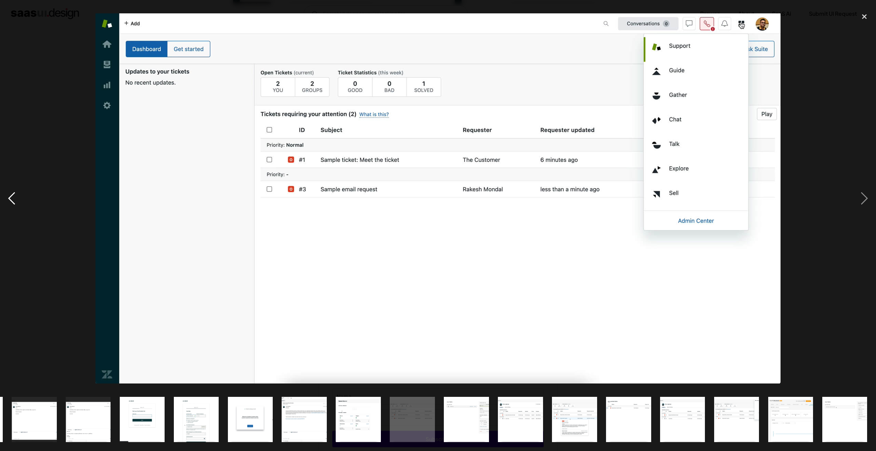
click at [14, 187] on div "previous image" at bounding box center [11, 198] width 23 height 378
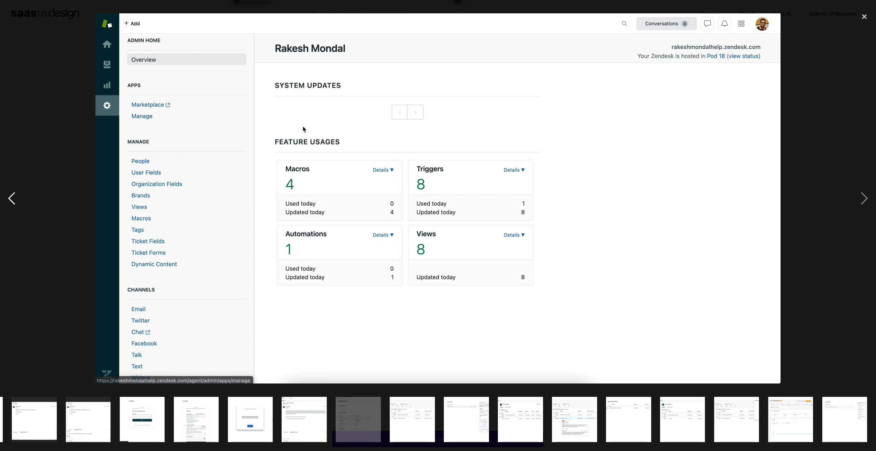
click at [14, 187] on div "previous image" at bounding box center [11, 198] width 23 height 378
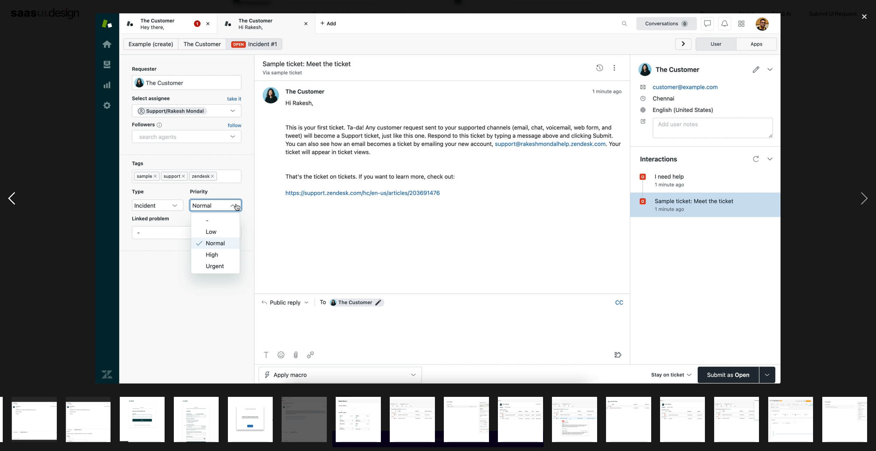
click at [14, 187] on div "previous image" at bounding box center [11, 198] width 23 height 378
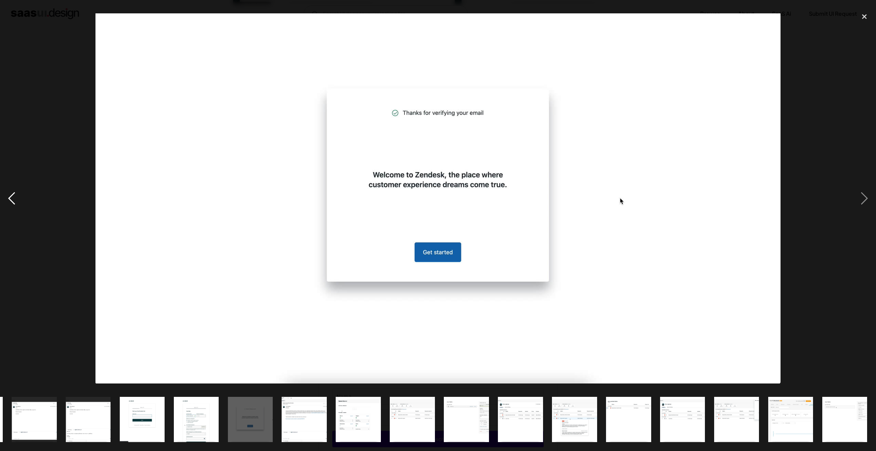
click at [14, 187] on div "previous image" at bounding box center [11, 198] width 23 height 378
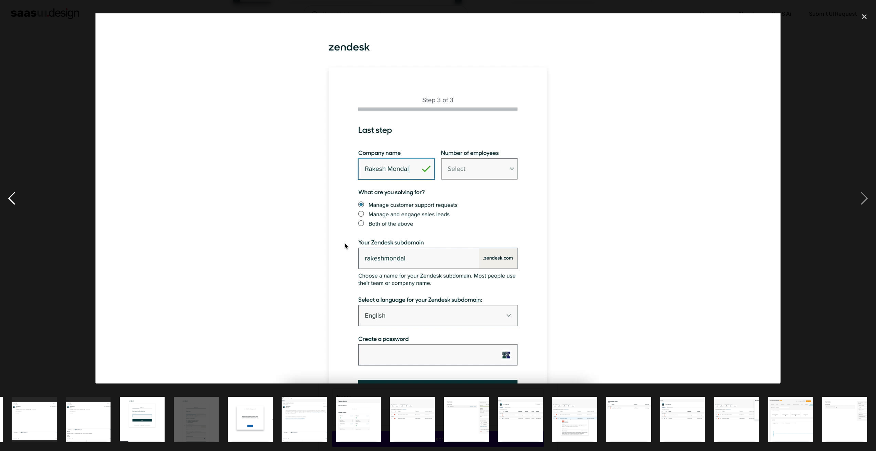
click at [14, 187] on div "previous image" at bounding box center [11, 198] width 23 height 378
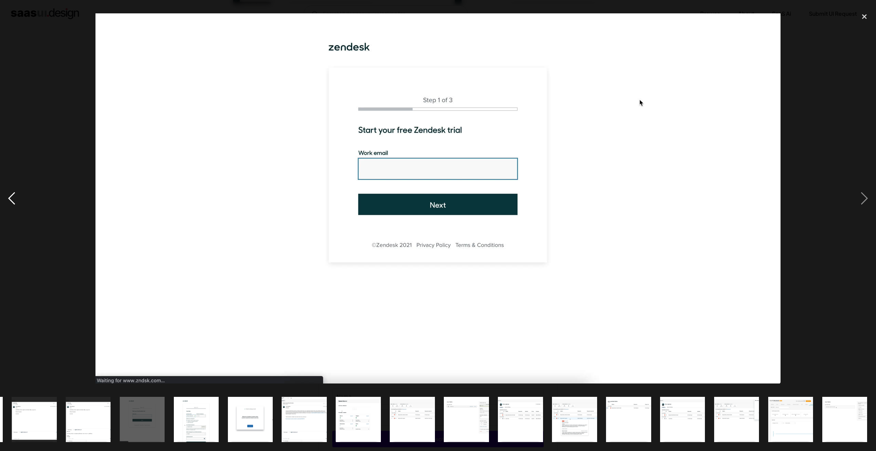
click at [14, 187] on div "previous image" at bounding box center [11, 198] width 23 height 378
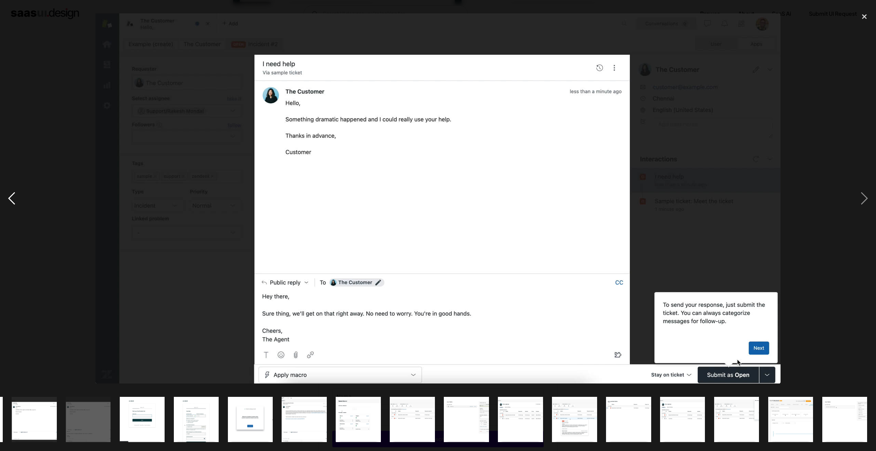
click at [14, 187] on div "previous image" at bounding box center [11, 198] width 23 height 378
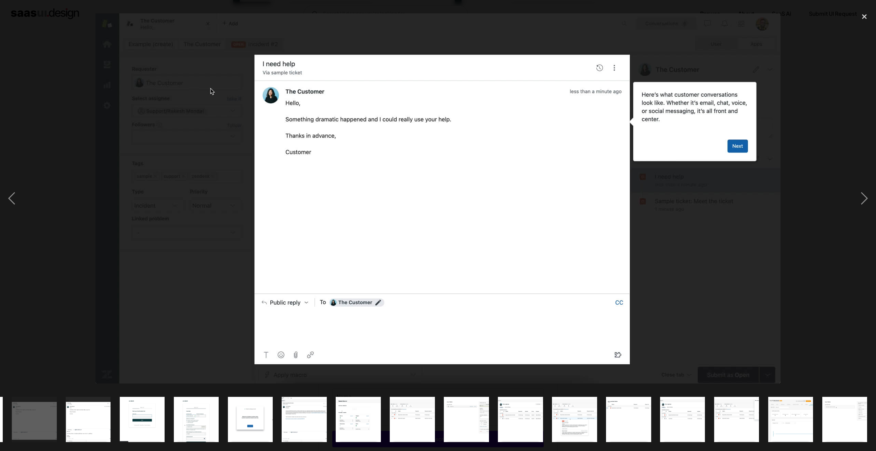
click at [261, 327] on img "show item 9 of 20" at bounding box center [250, 418] width 84 height 45
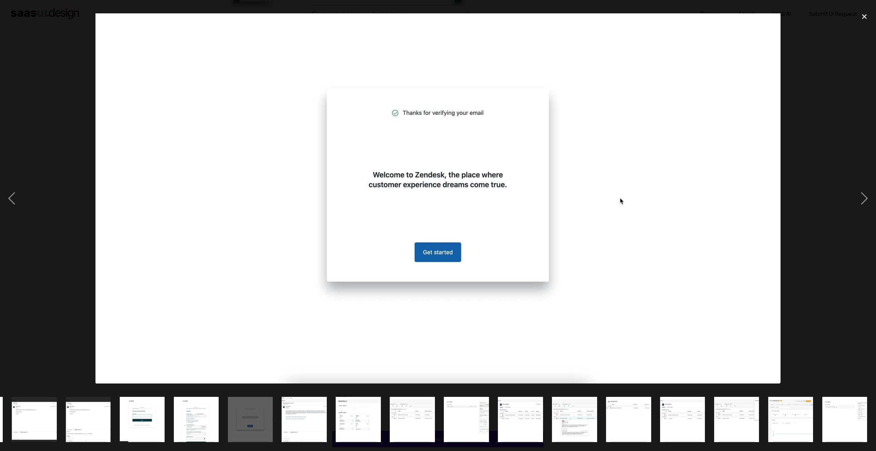
drag, startPoint x: 305, startPoint y: 419, endPoint x: 313, endPoint y: 418, distance: 7.7
click at [306, 327] on img "show item 10 of 20" at bounding box center [305, 418] width 84 height 45
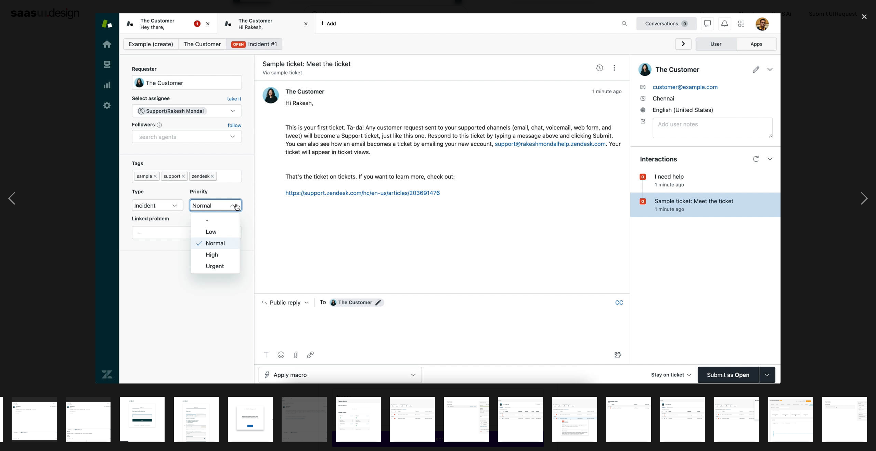
click at [370, 327] on img "show item 11 of 20" at bounding box center [359, 418] width 84 height 45
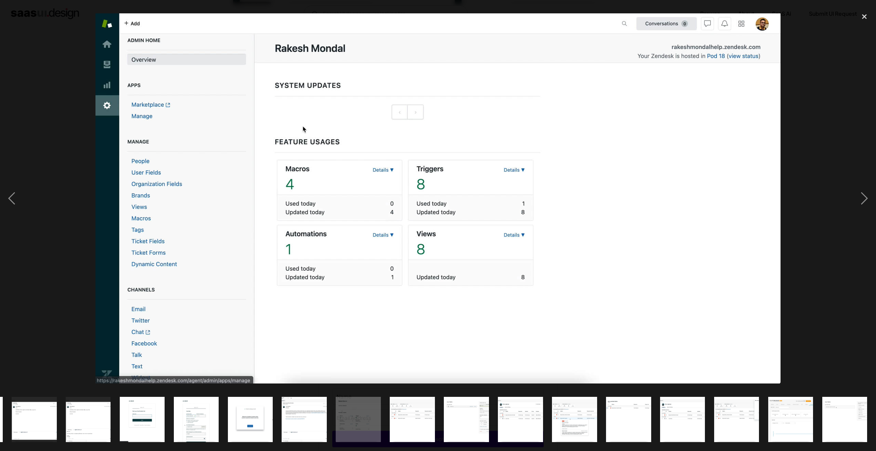
click at [417, 327] on img "show item 12 of 20" at bounding box center [413, 418] width 84 height 45
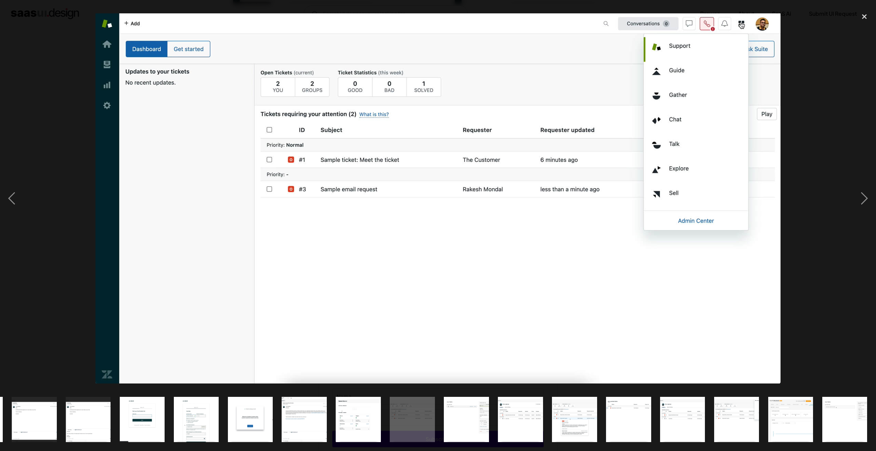
click at [375, 327] on img "show item 11 of 20" at bounding box center [359, 418] width 84 height 45
